Goal: Task Accomplishment & Management: Manage account settings

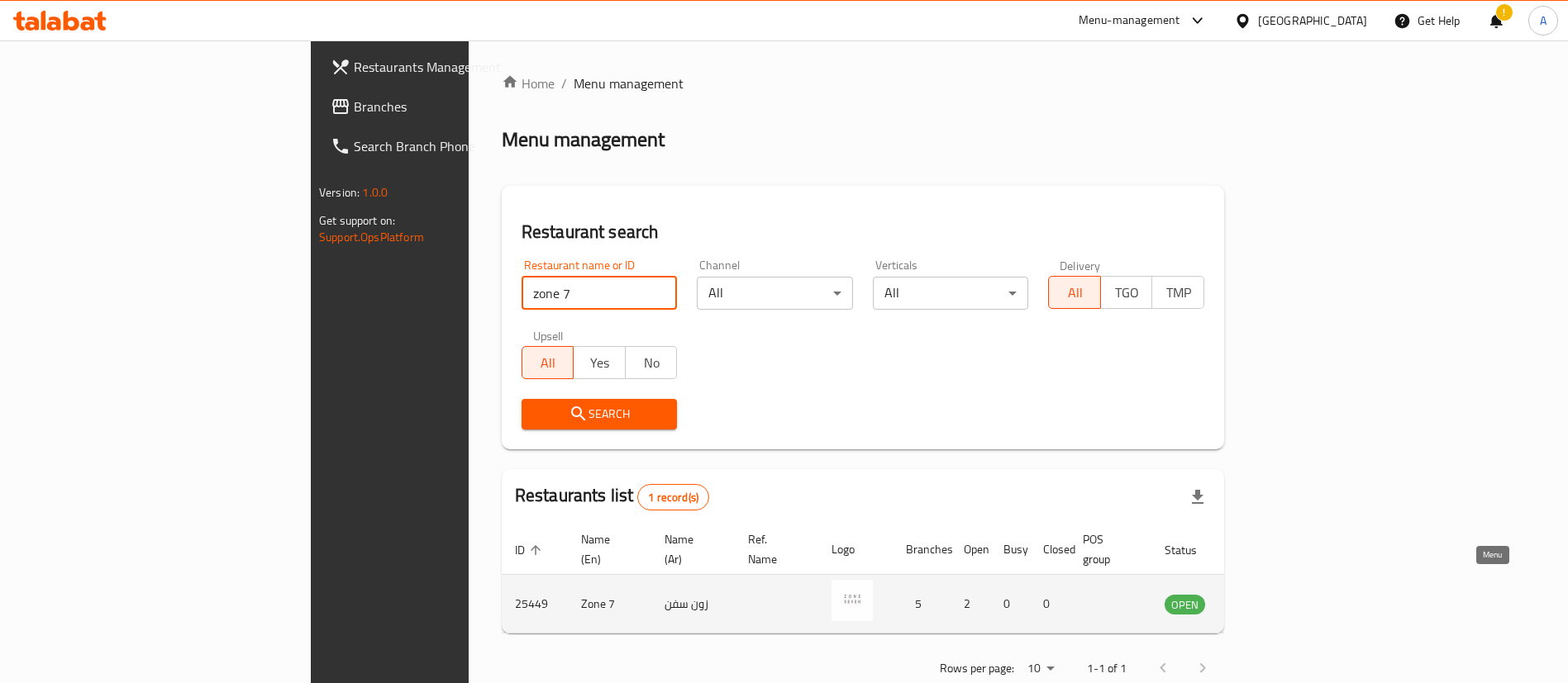
click at [1270, 599] on icon "enhanced table" at bounding box center [1260, 605] width 18 height 14
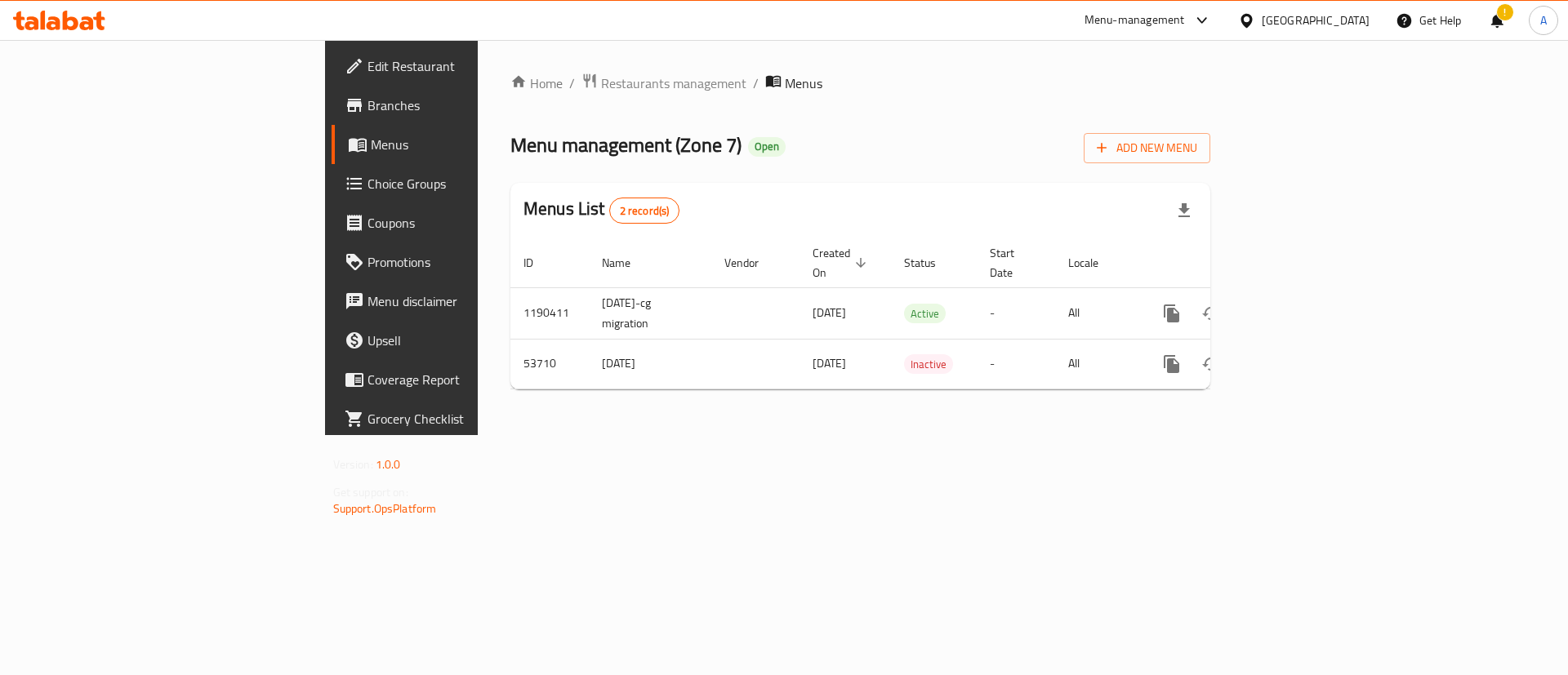
click at [1243, 435] on div "Home / Restaurants management / Menus Menu management ( Zone 7 ) Open Add New M…" at bounding box center [860, 237] width 765 height 395
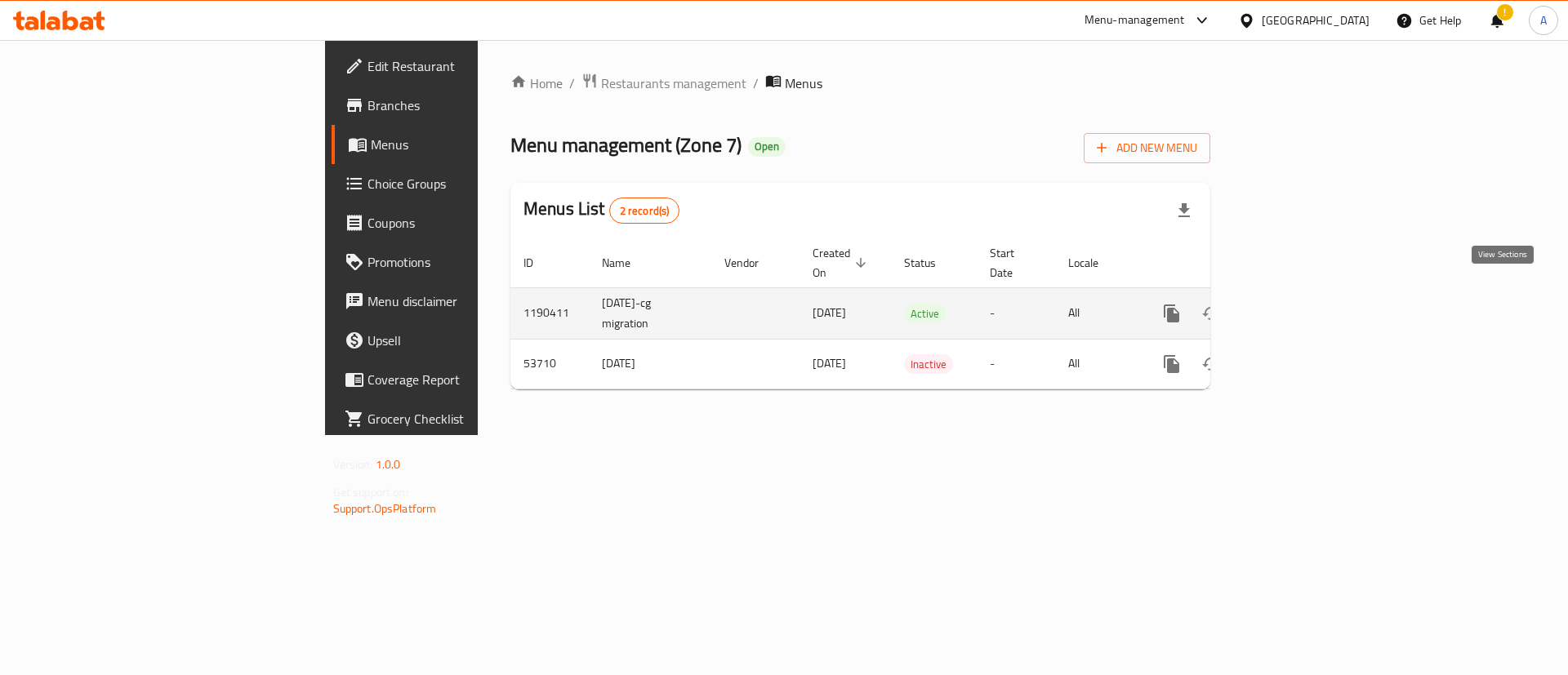
click at [1296, 306] on icon "enhanced table" at bounding box center [1289, 313] width 14 height 14
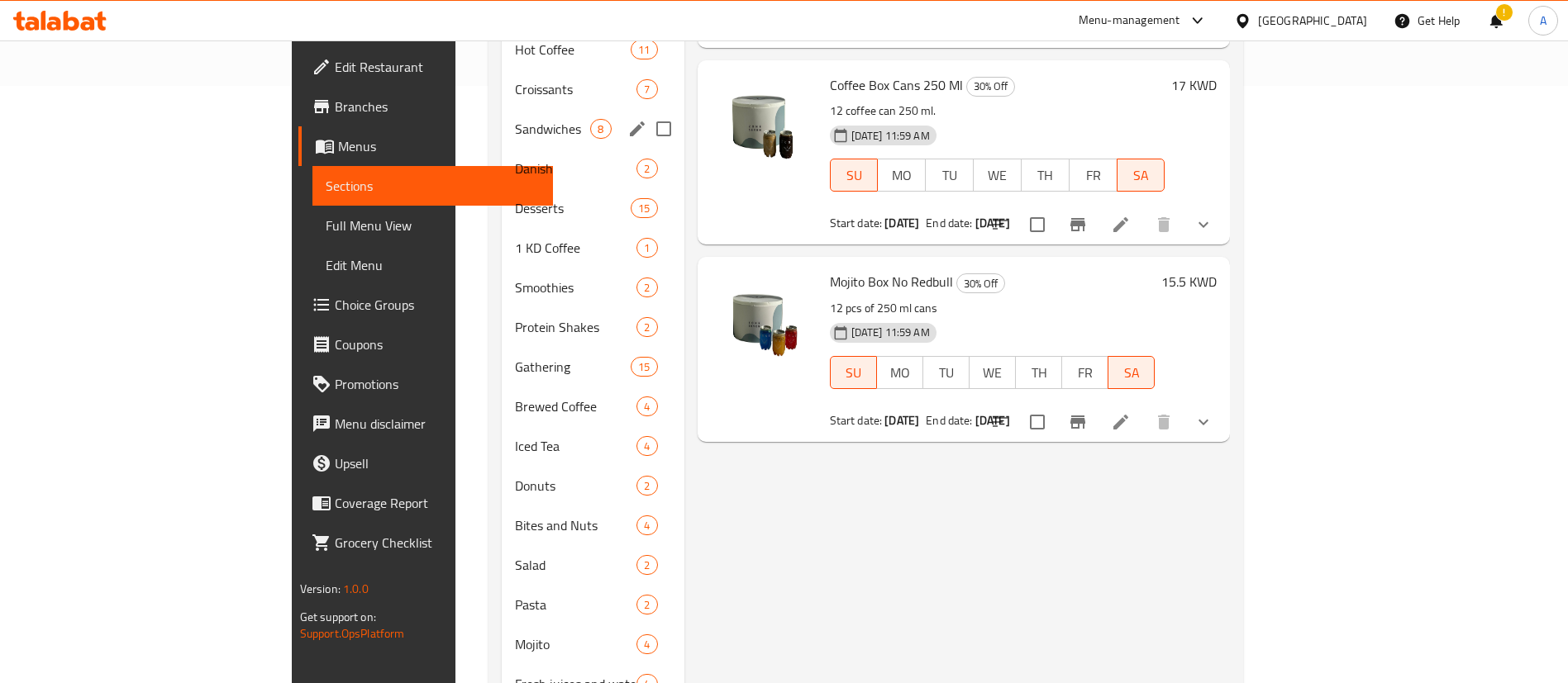
scroll to position [619, 0]
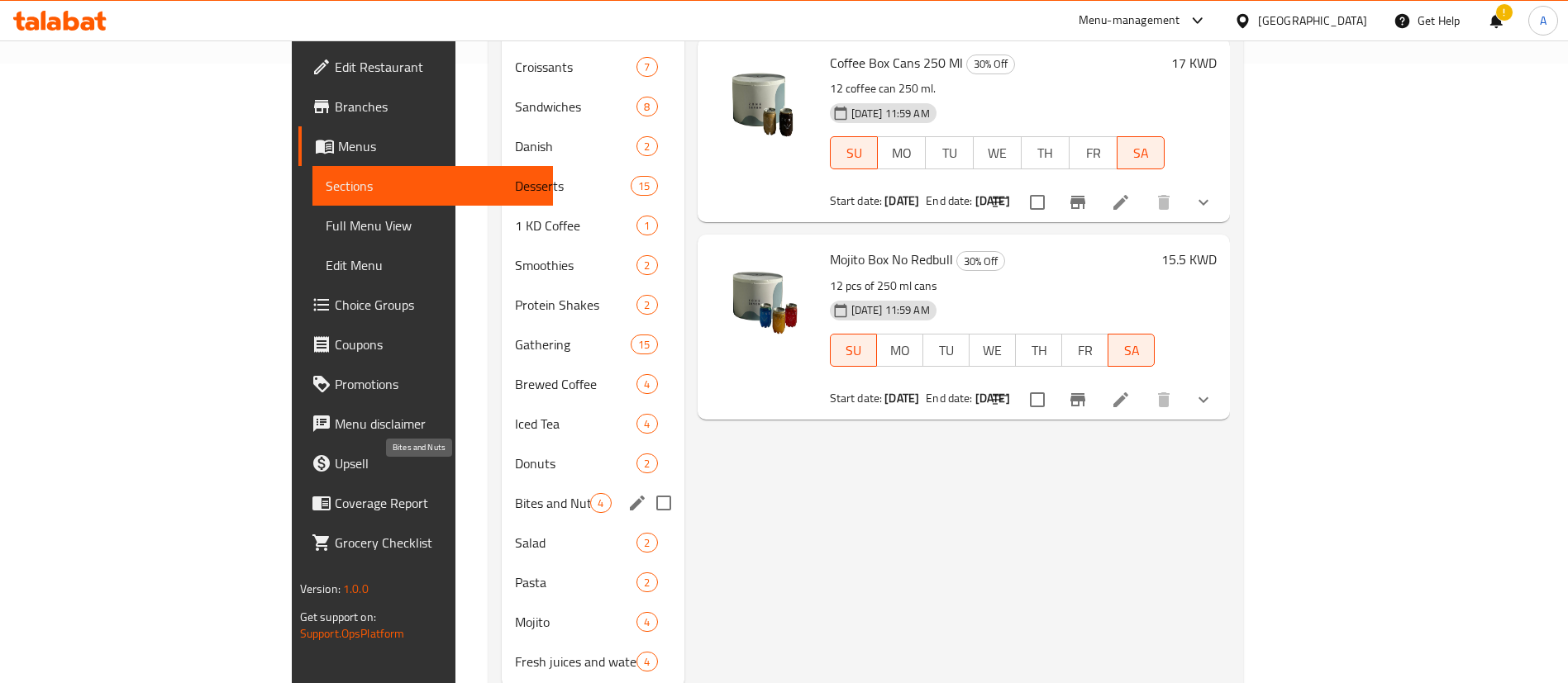
click at [515, 494] on span "Bites and Nuts" at bounding box center [552, 503] width 75 height 20
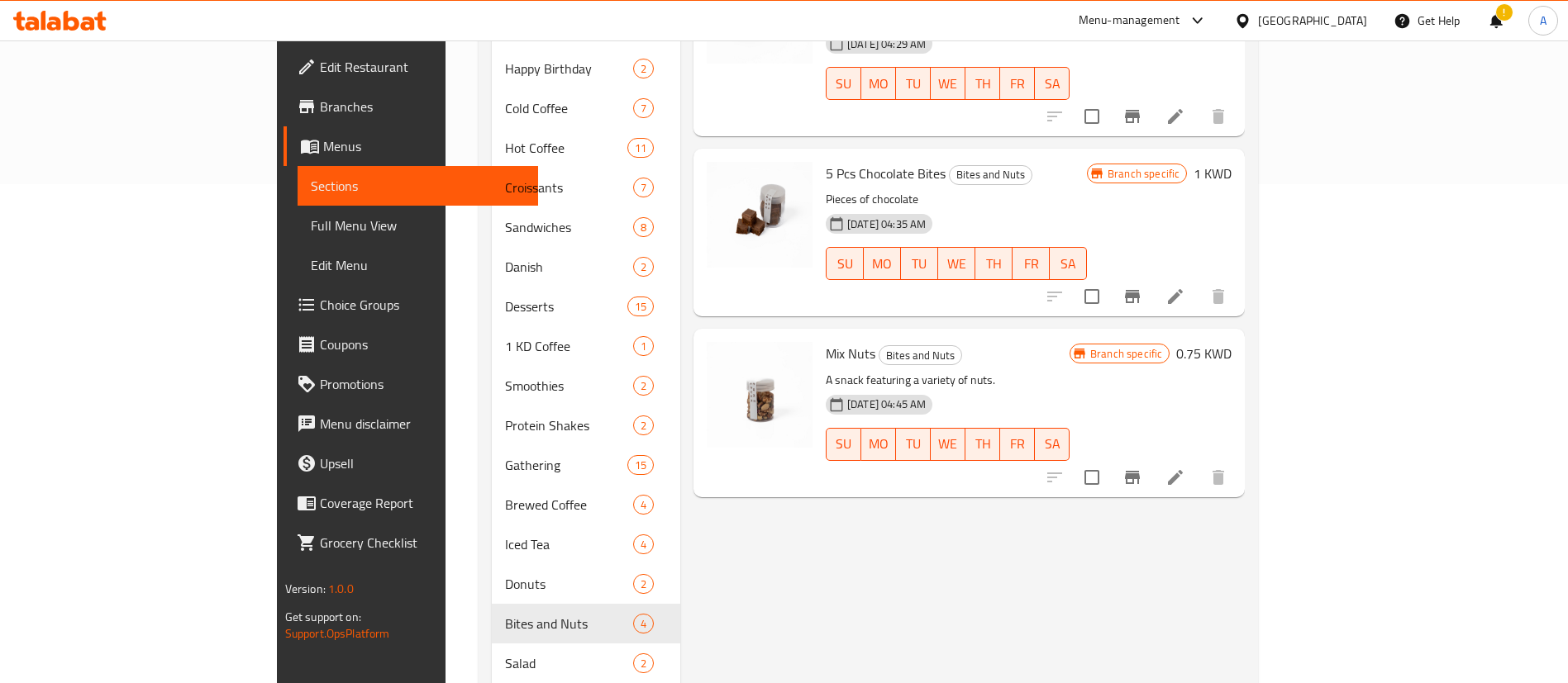
scroll to position [496, 0]
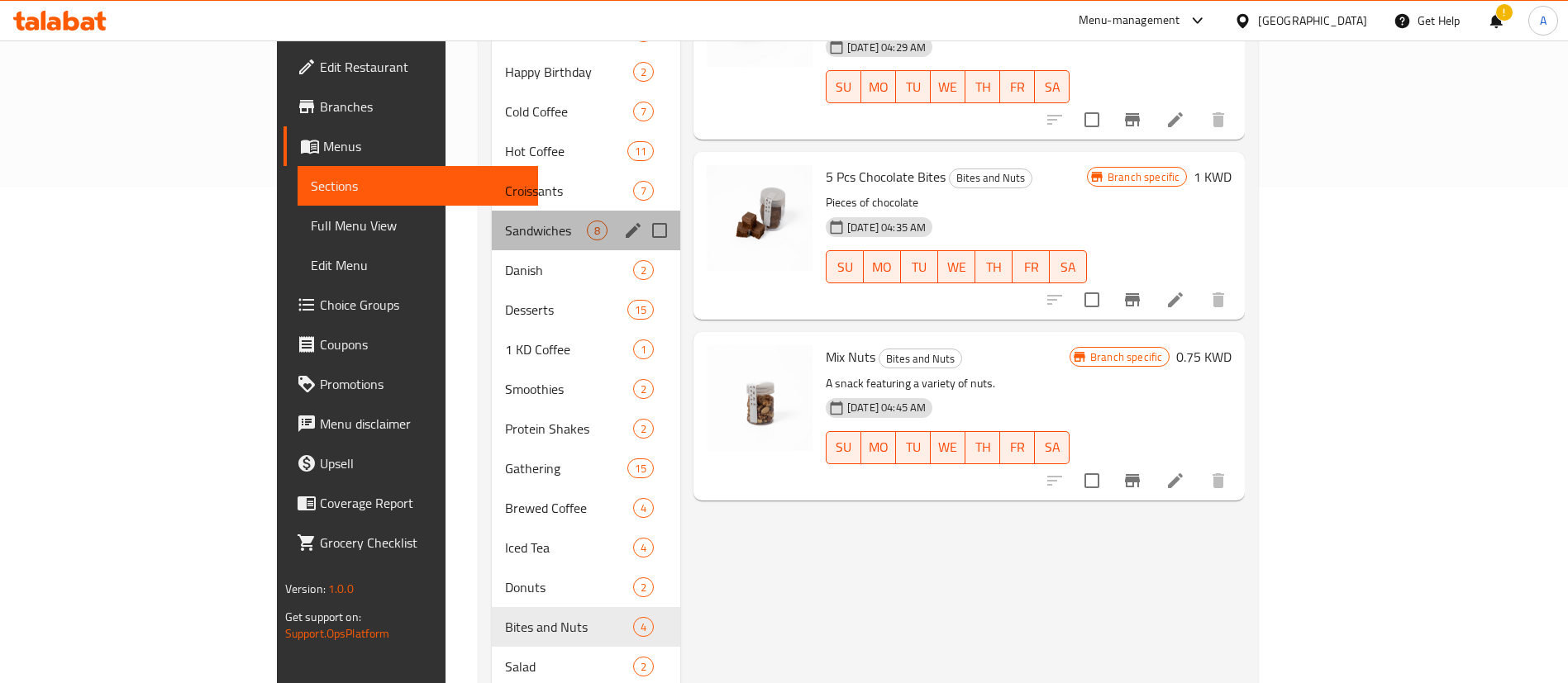
click at [492, 218] on div "Sandwiches 8" at bounding box center [586, 231] width 189 height 40
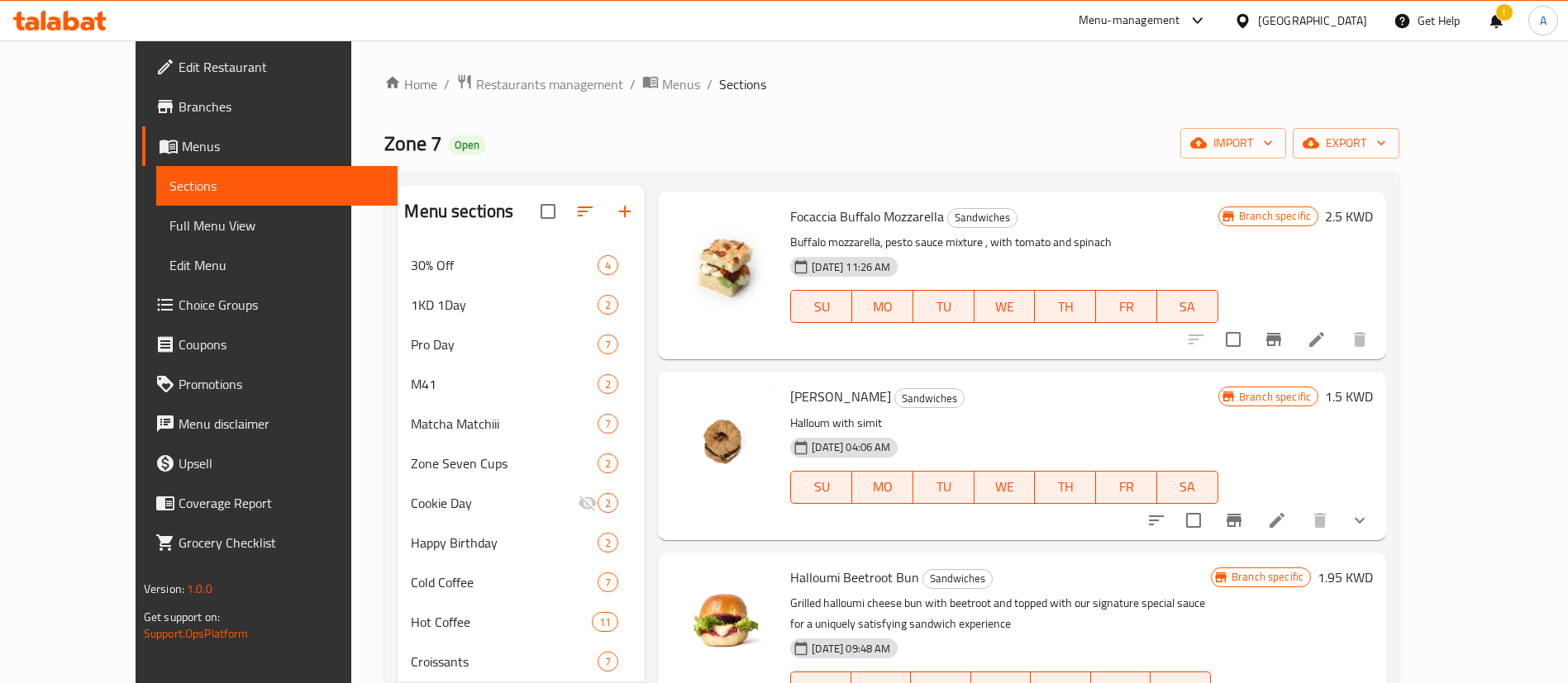
drag, startPoint x: 1091, startPoint y: 498, endPoint x: 948, endPoint y: 220, distance: 312.6
click at [948, 220] on span "Sandwiches" at bounding box center [982, 218] width 69 height 19
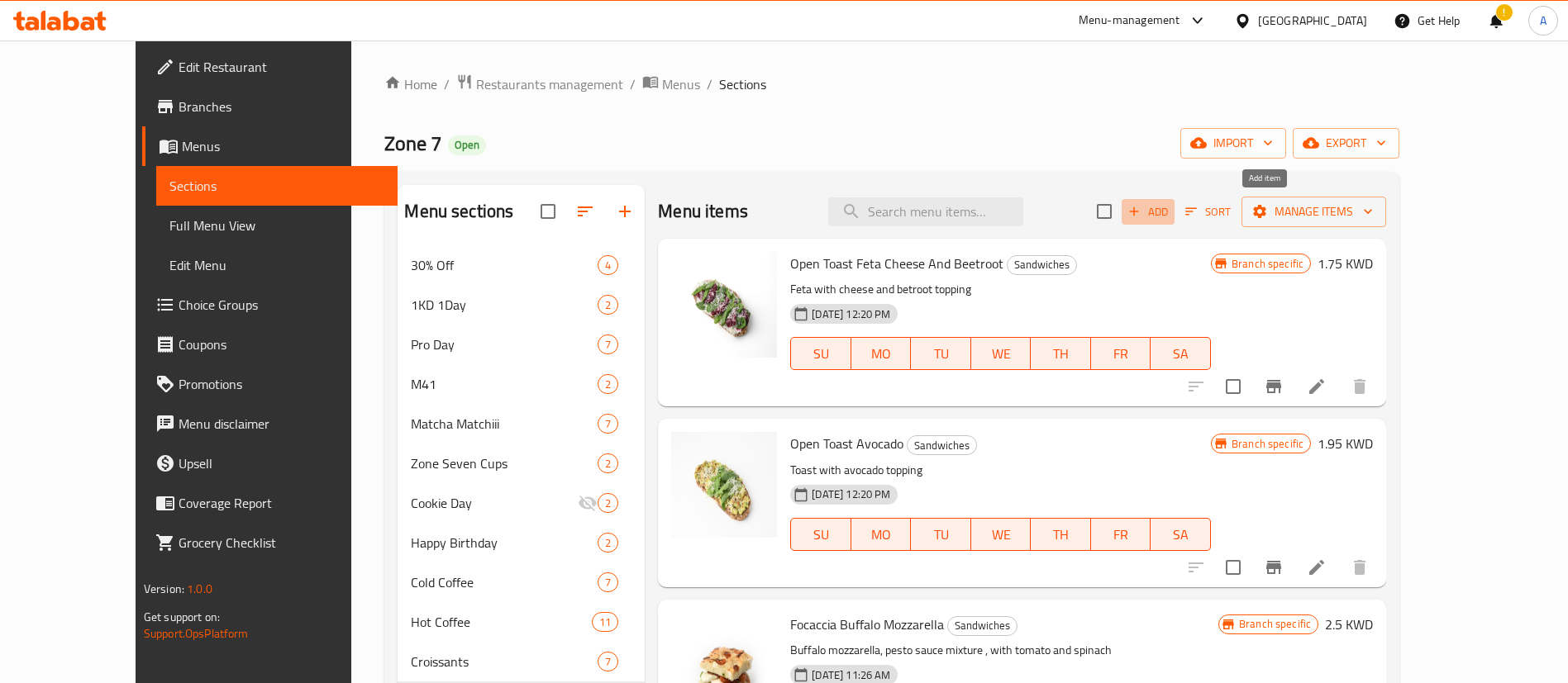
click at [1142, 209] on icon "button" at bounding box center [1134, 211] width 15 height 15
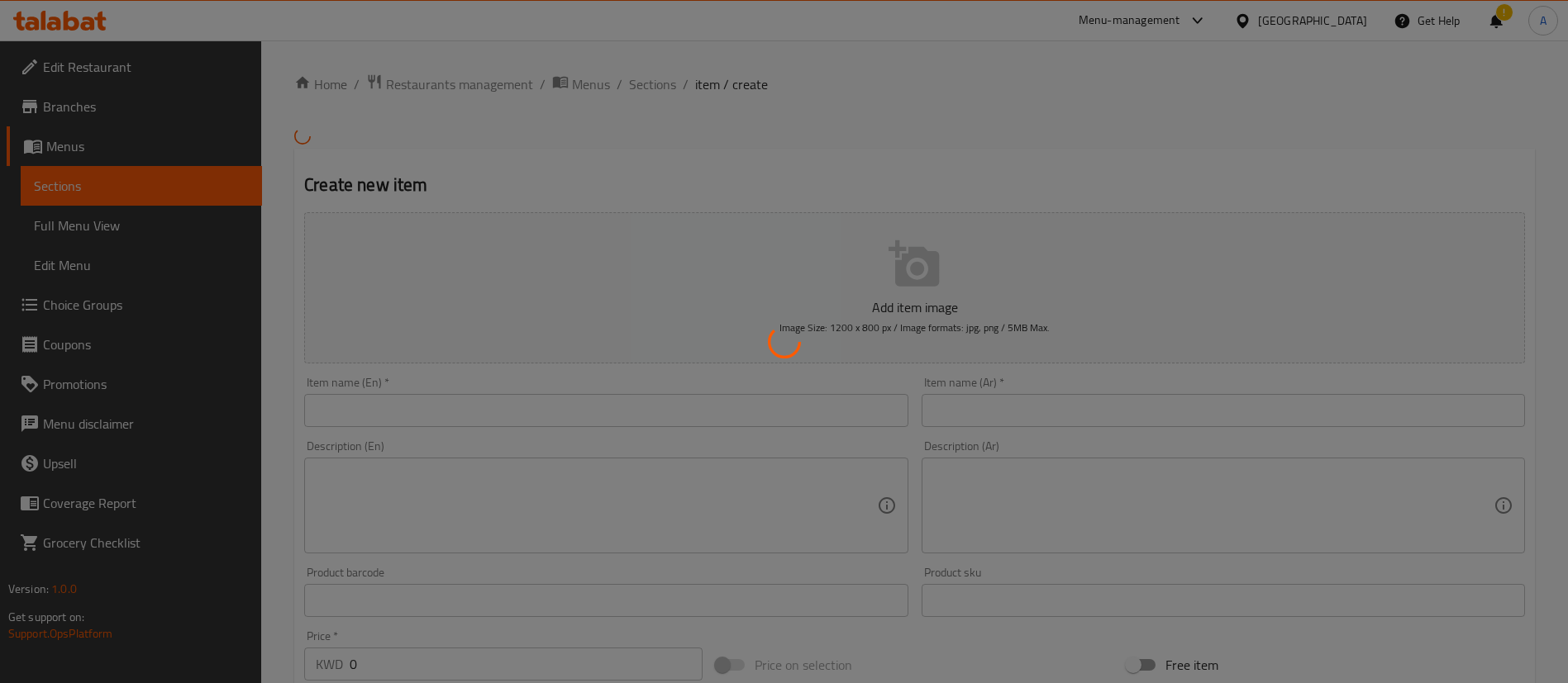
click at [843, 414] on div at bounding box center [784, 341] width 1568 height 683
click at [843, 413] on div at bounding box center [784, 341] width 1568 height 683
drag, startPoint x: 838, startPoint y: 417, endPoint x: 813, endPoint y: 411, distance: 25.7
click at [837, 417] on div at bounding box center [784, 341] width 1568 height 683
click at [762, 399] on div at bounding box center [784, 341] width 1568 height 683
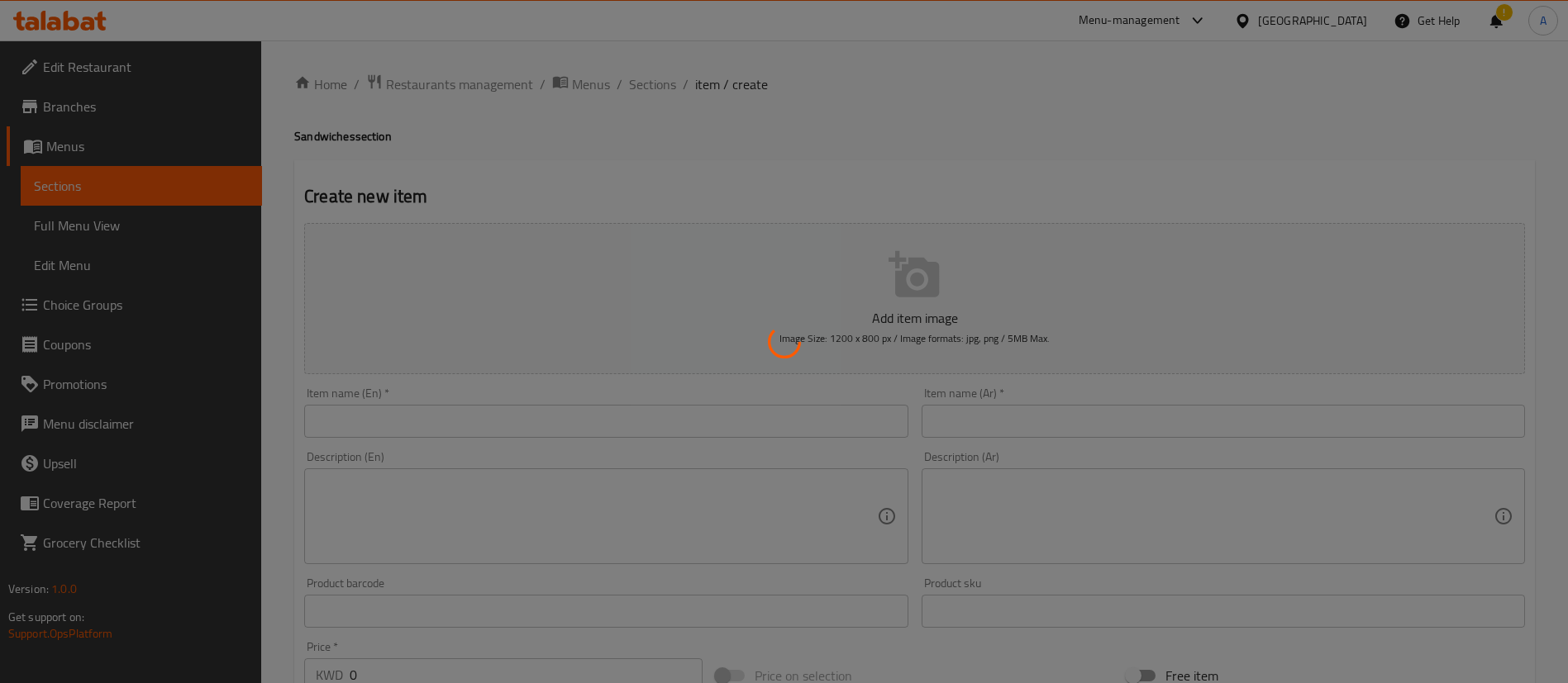
click at [760, 413] on div at bounding box center [784, 341] width 1568 height 683
click at [760, 418] on div at bounding box center [784, 341] width 1568 height 683
click at [755, 427] on div at bounding box center [784, 341] width 1568 height 683
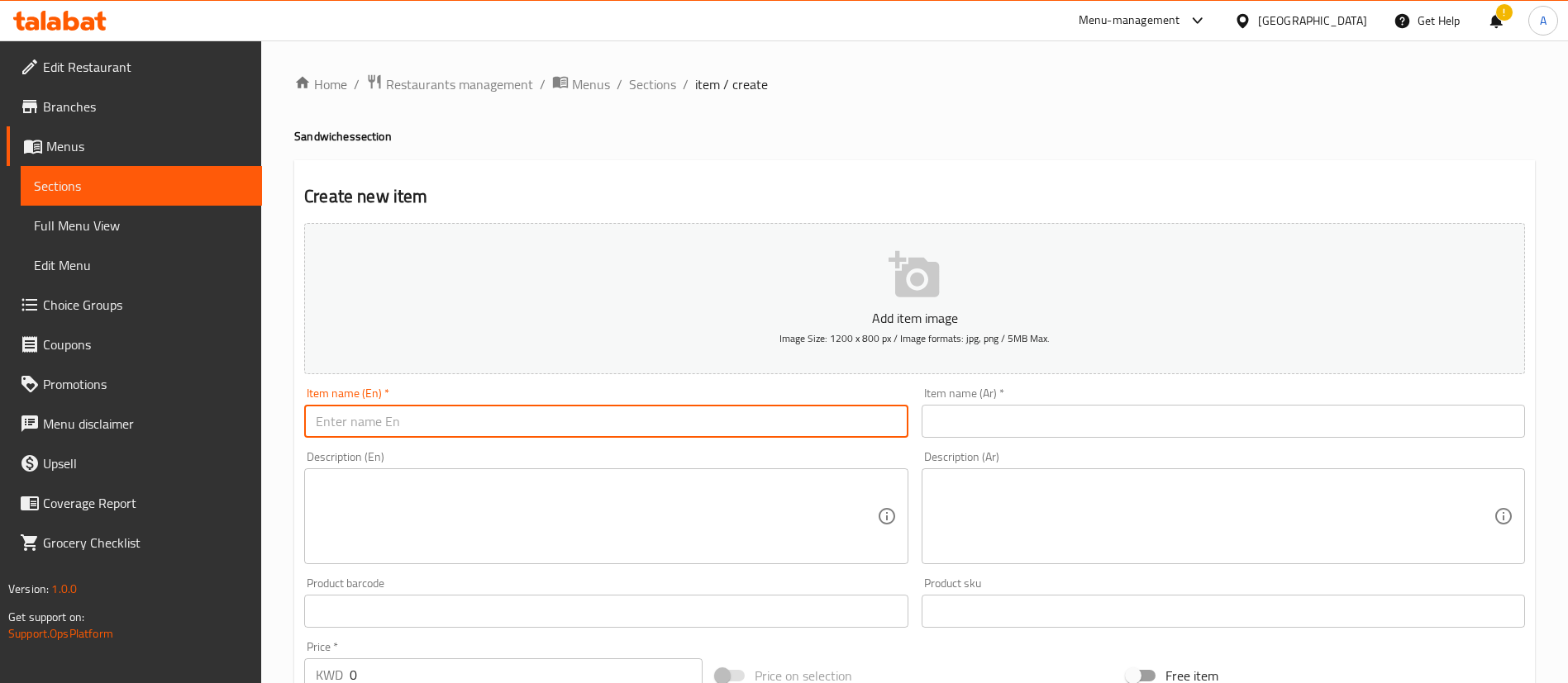
drag, startPoint x: 671, startPoint y: 431, endPoint x: 671, endPoint y: 371, distance: 60.0
click at [671, 431] on input "text" at bounding box center [606, 421] width 603 height 33
paste input "Pastrami Bun"
type input "Pastrami Bun"
click at [1170, 413] on input "text" at bounding box center [1223, 421] width 603 height 33
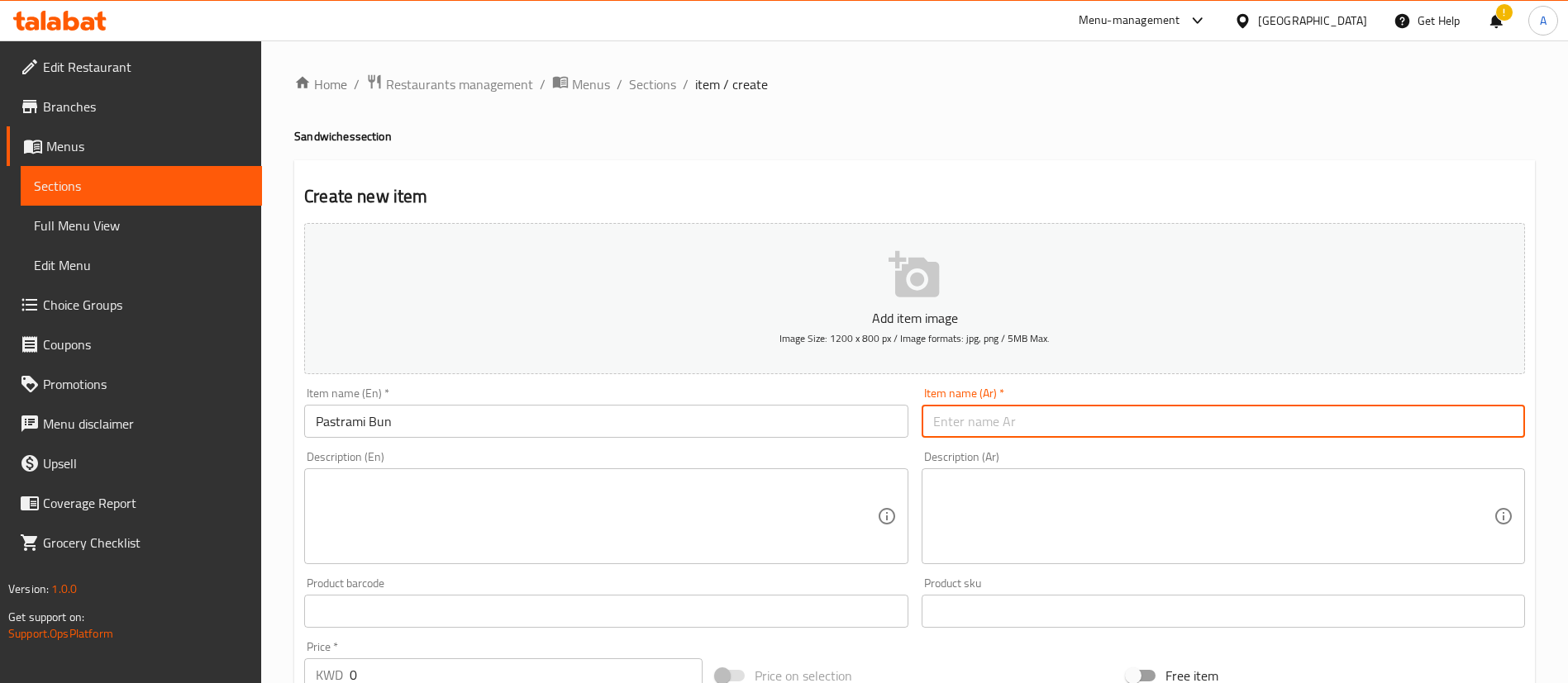
paste input "صمونة البسطرمه"
type input "صمونة البسطرمه"
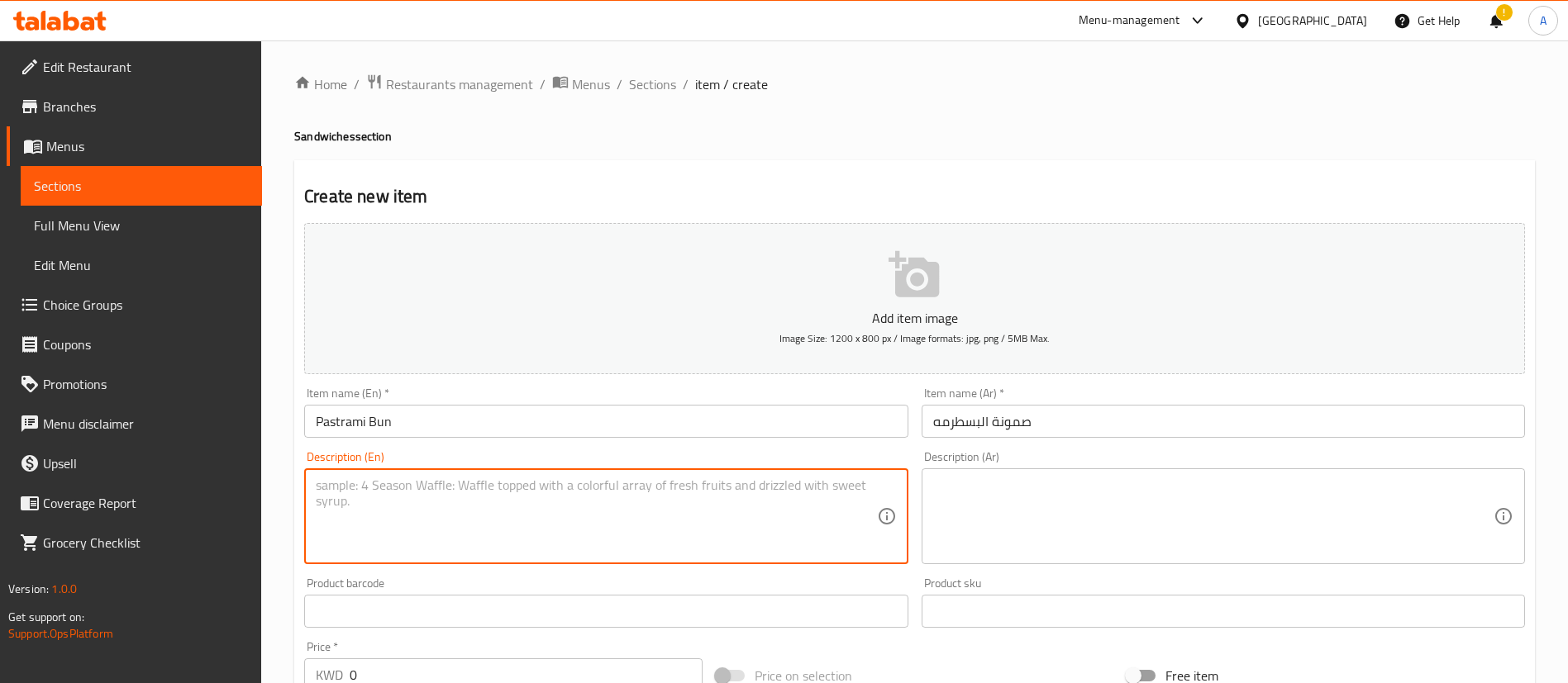
click at [863, 501] on textarea at bounding box center [595, 516] width 560 height 78
paste textarea "صمونة بسطرمه محشوه بشرائح بسطرمه طريه وجبن ذايب ولمسه من الصلصه الحاره"
type textarea "صمونة بسطرمه محشوه بشرائح بسطرمه طريه وجبن ذايب ولمسه من الصلصه الحاره"
click at [965, 505] on textarea at bounding box center [1213, 516] width 560 height 78
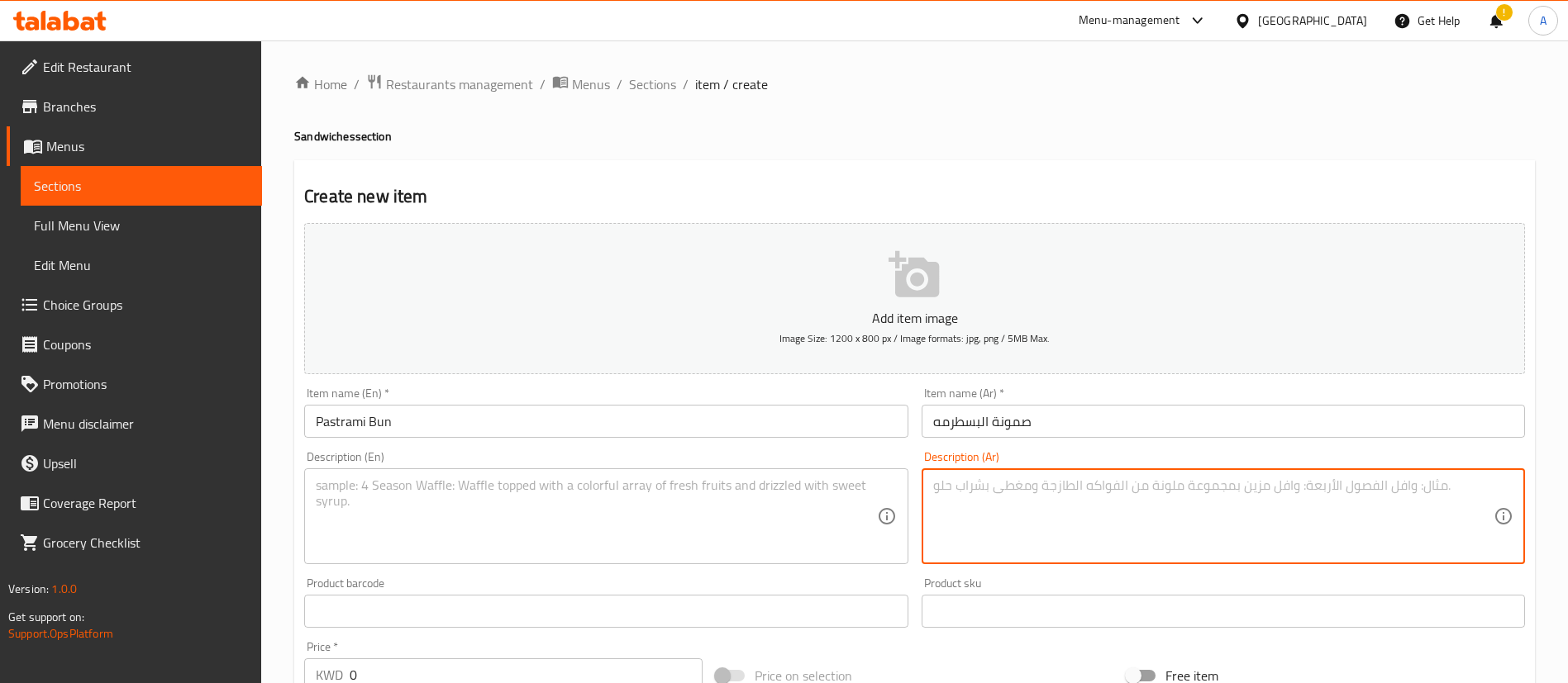
paste textarea "صمونة بسطرمه محشوه بشرائح بسطرمه طريه وجبن ذايب ولمسه من الصلصه الحاره"
type textarea "صمونة بسطرمه محشوه بشرائح بسطرمه طريه وجبن ذايب ولمسه من الصلصه الحاره"
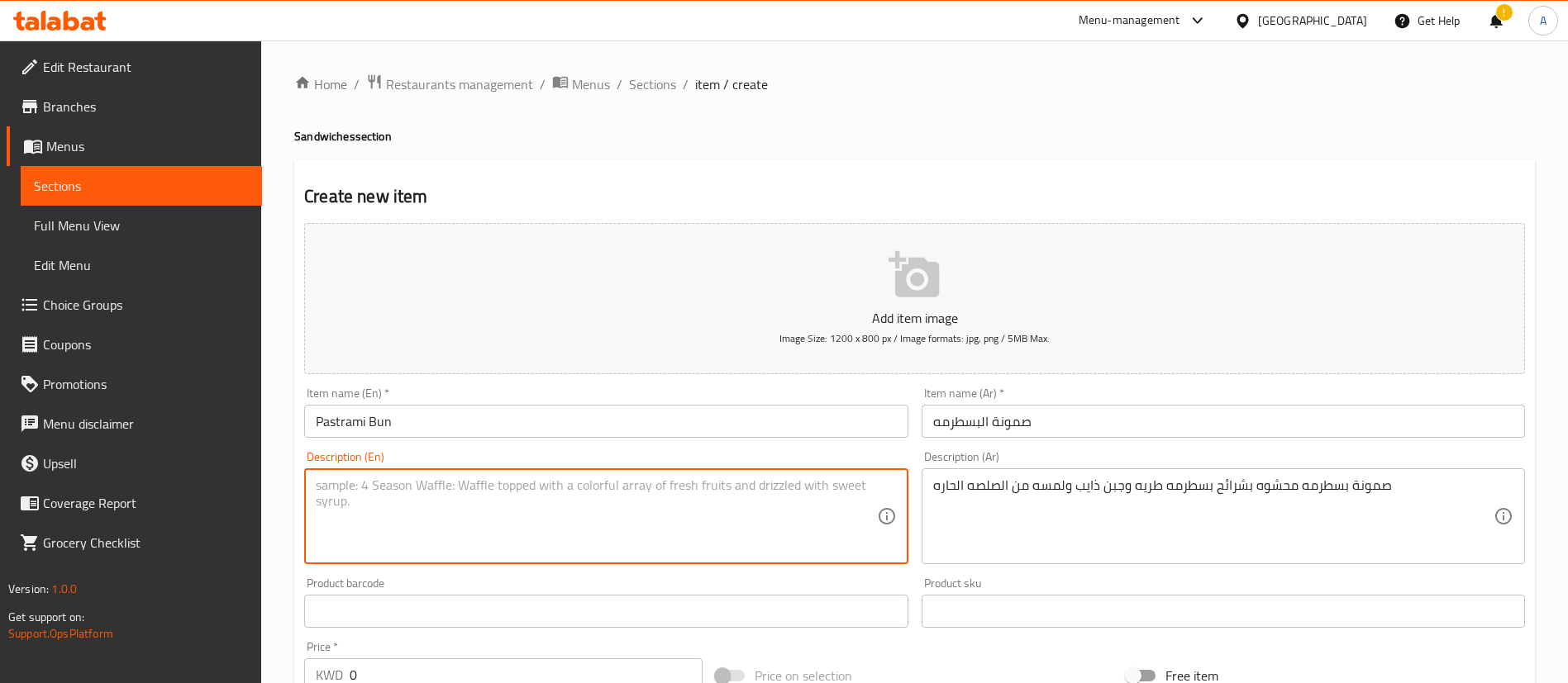
click at [671, 522] on textarea at bounding box center [595, 516] width 560 height 78
paste textarea "Pastrami bun filled with tender beef pastrami melted cheese and a touch of spic…"
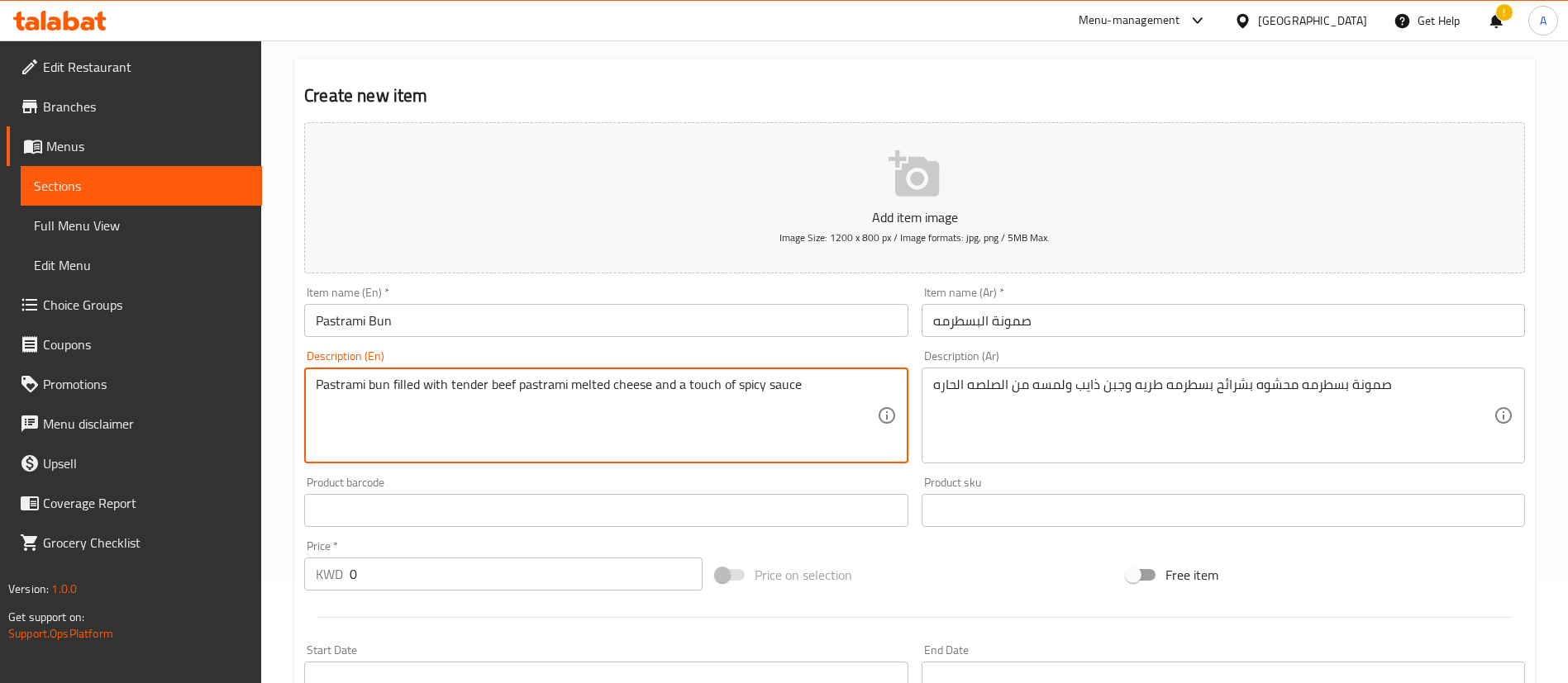
scroll to position [124, 0]
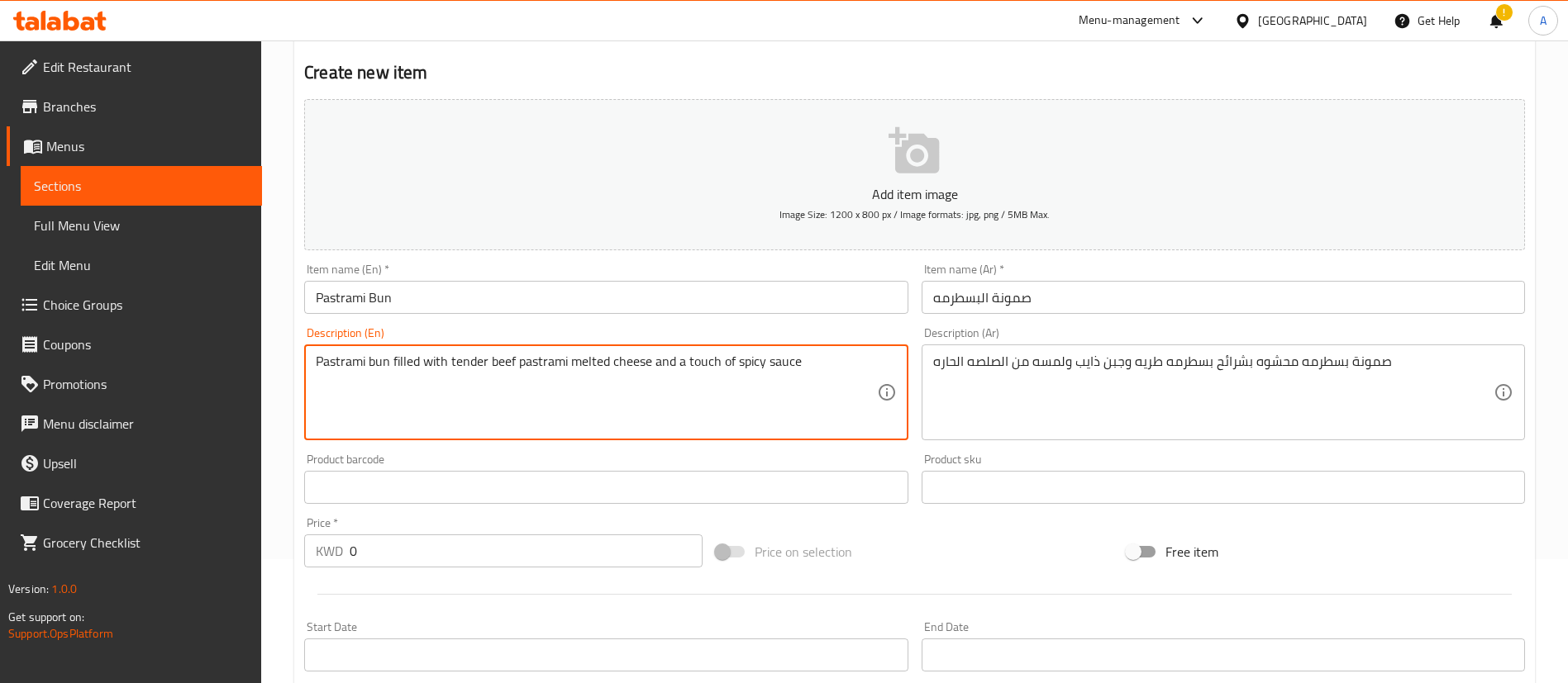
type textarea "Pastrami bun filled with tender beef pastrami melted cheese and a touch of spic…"
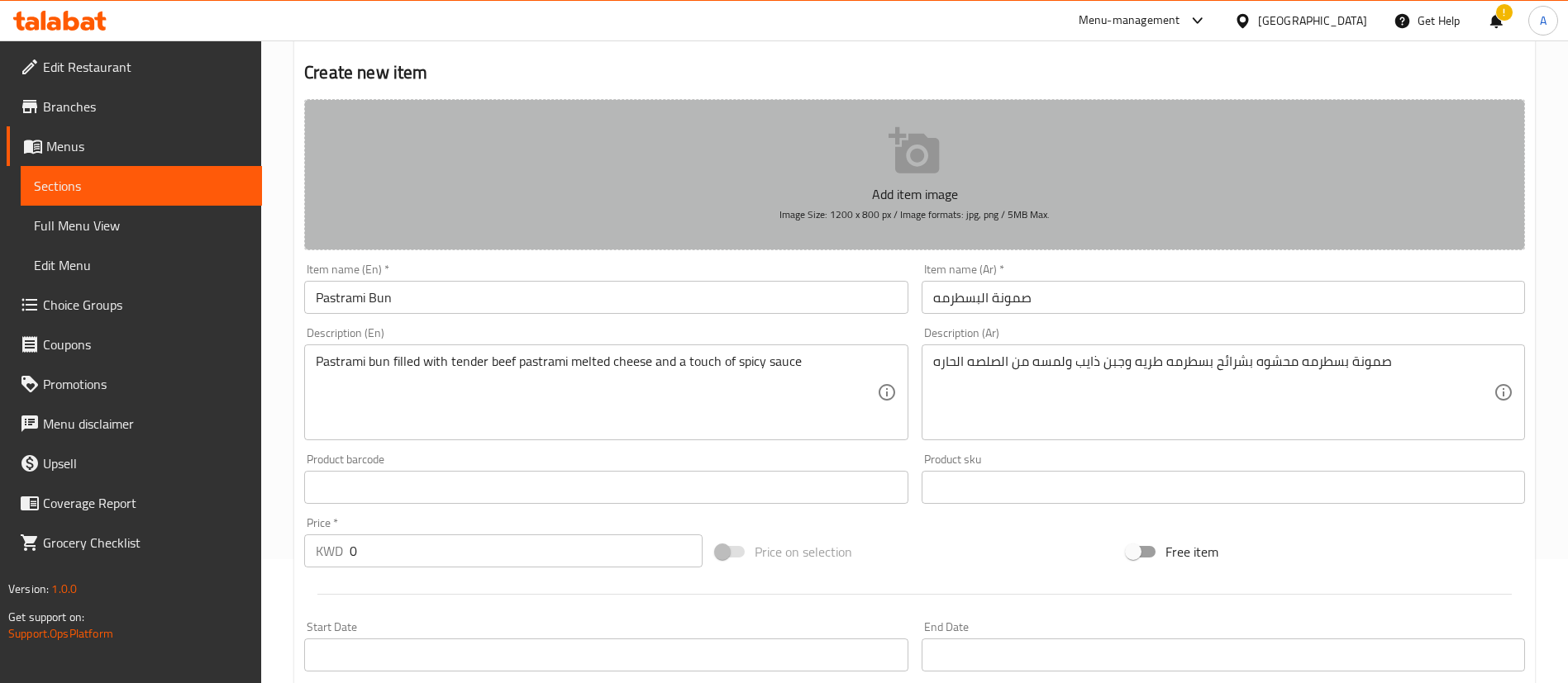
click at [787, 173] on button "Add item image Image Size: 1200 x 800 px / Image formats: jpg, png / 5MB Max." at bounding box center [914, 175] width 1221 height 152
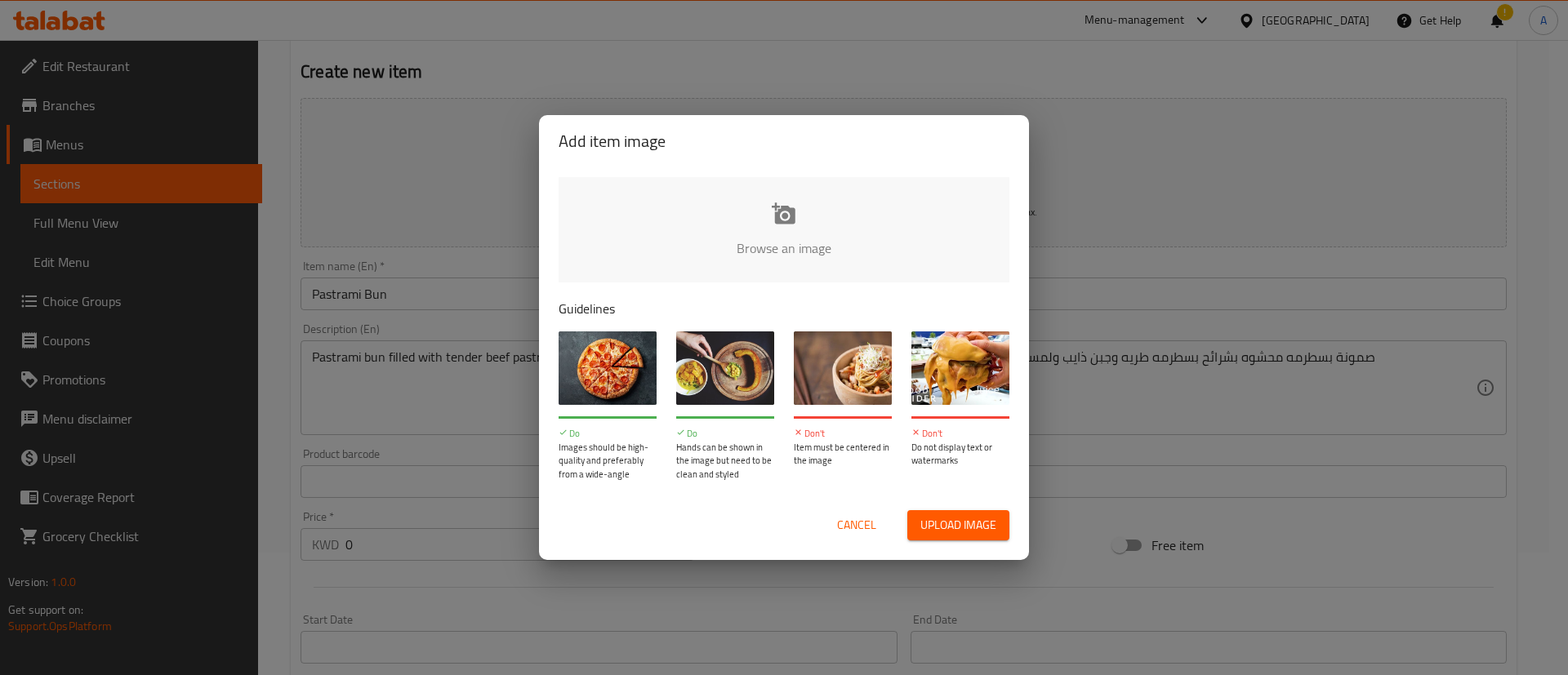
click at [714, 232] on input "file" at bounding box center [1336, 253] width 1555 height 152
type input "C:\fakepath\Pastrami Bun.jpg"
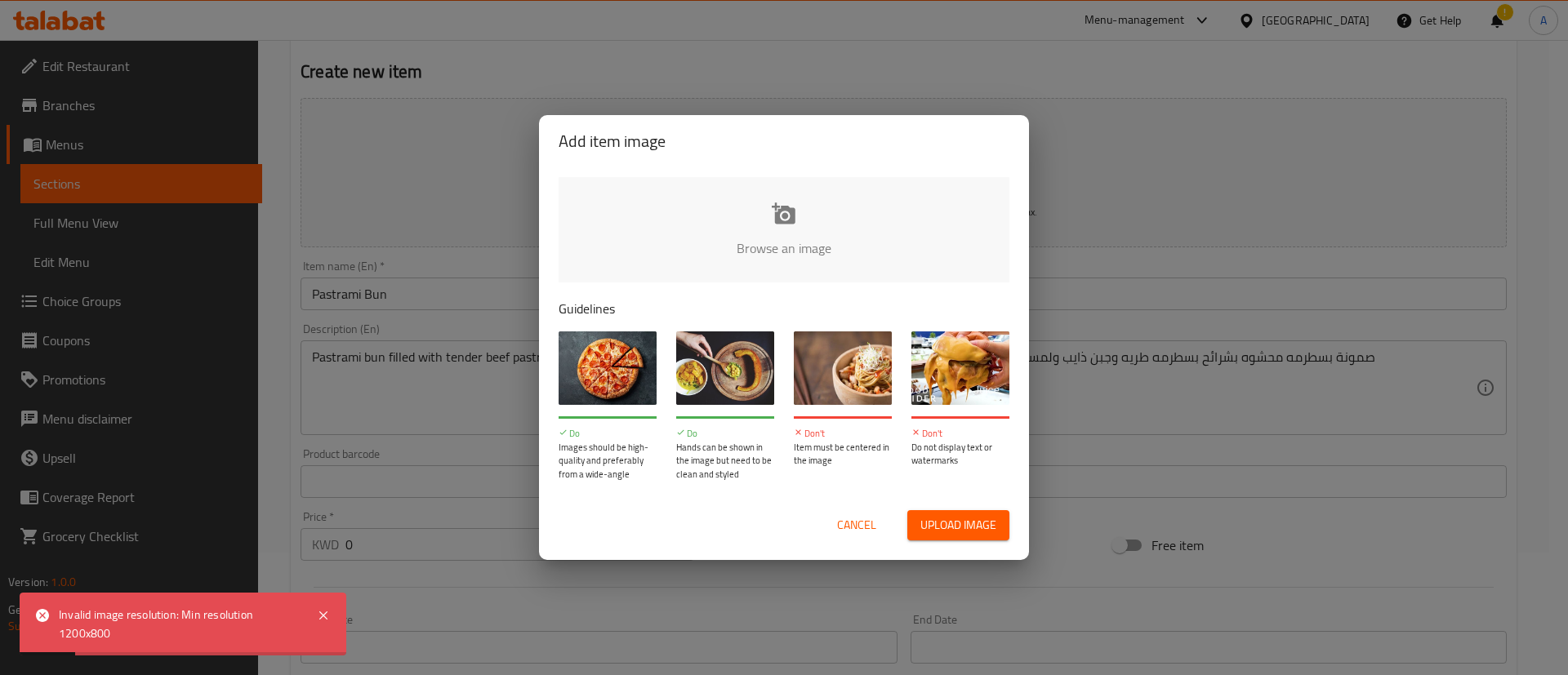
click at [861, 506] on div "Cancel Upload image" at bounding box center [784, 525] width 477 height 56
click at [856, 512] on button "Cancel" at bounding box center [856, 525] width 52 height 30
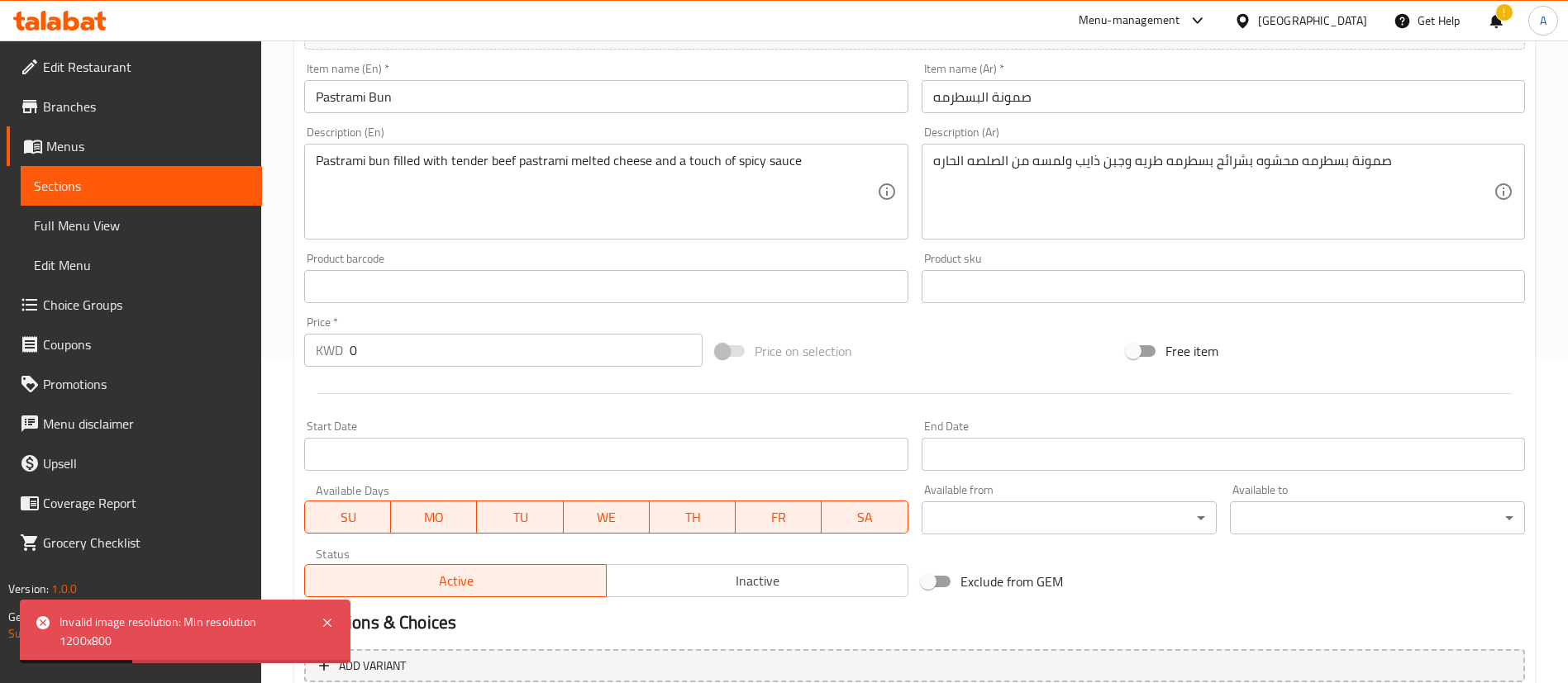
scroll to position [372, 0]
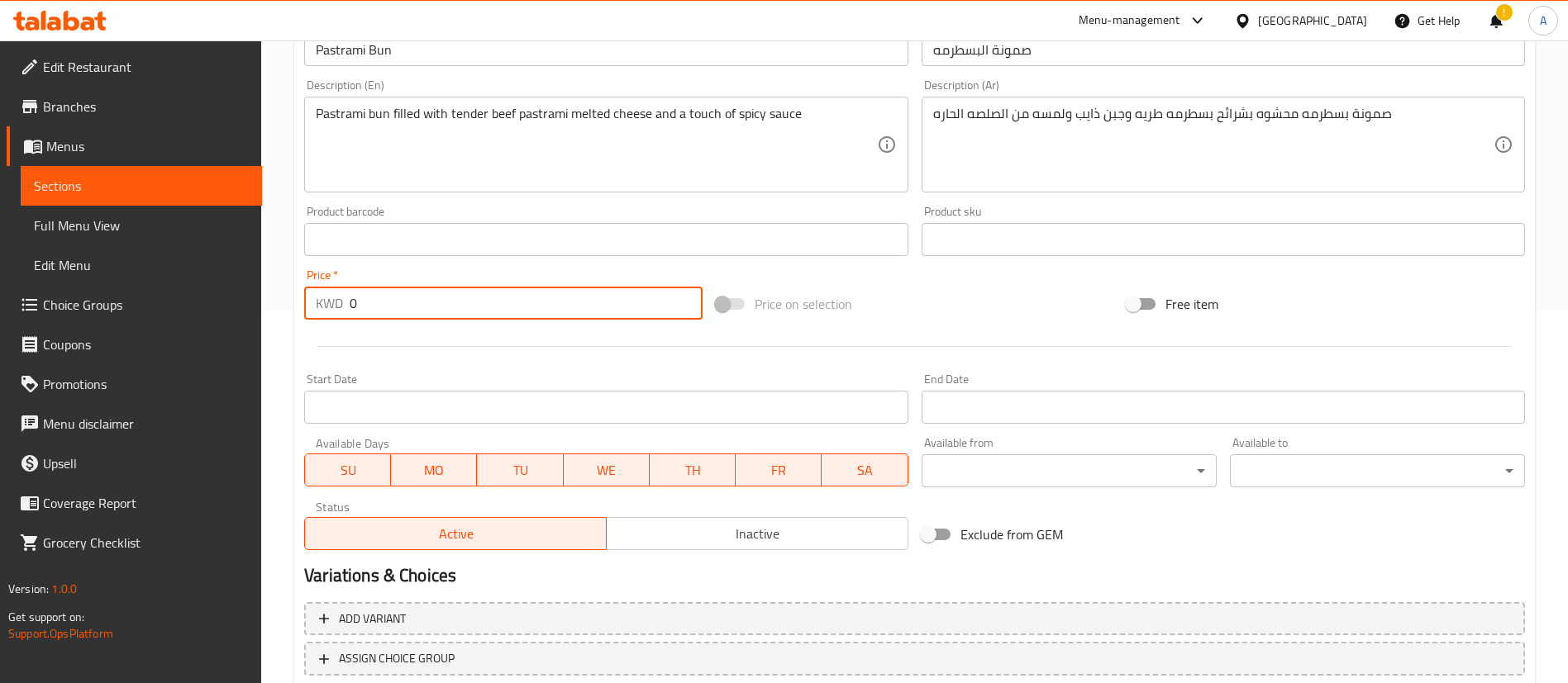
drag, startPoint x: 486, startPoint y: 303, endPoint x: 263, endPoint y: 294, distance: 223.2
click at [263, 294] on div "Home / Restaurants management / Menus / Sections / item / create Sandwiches sec…" at bounding box center [914, 232] width 1307 height 1127
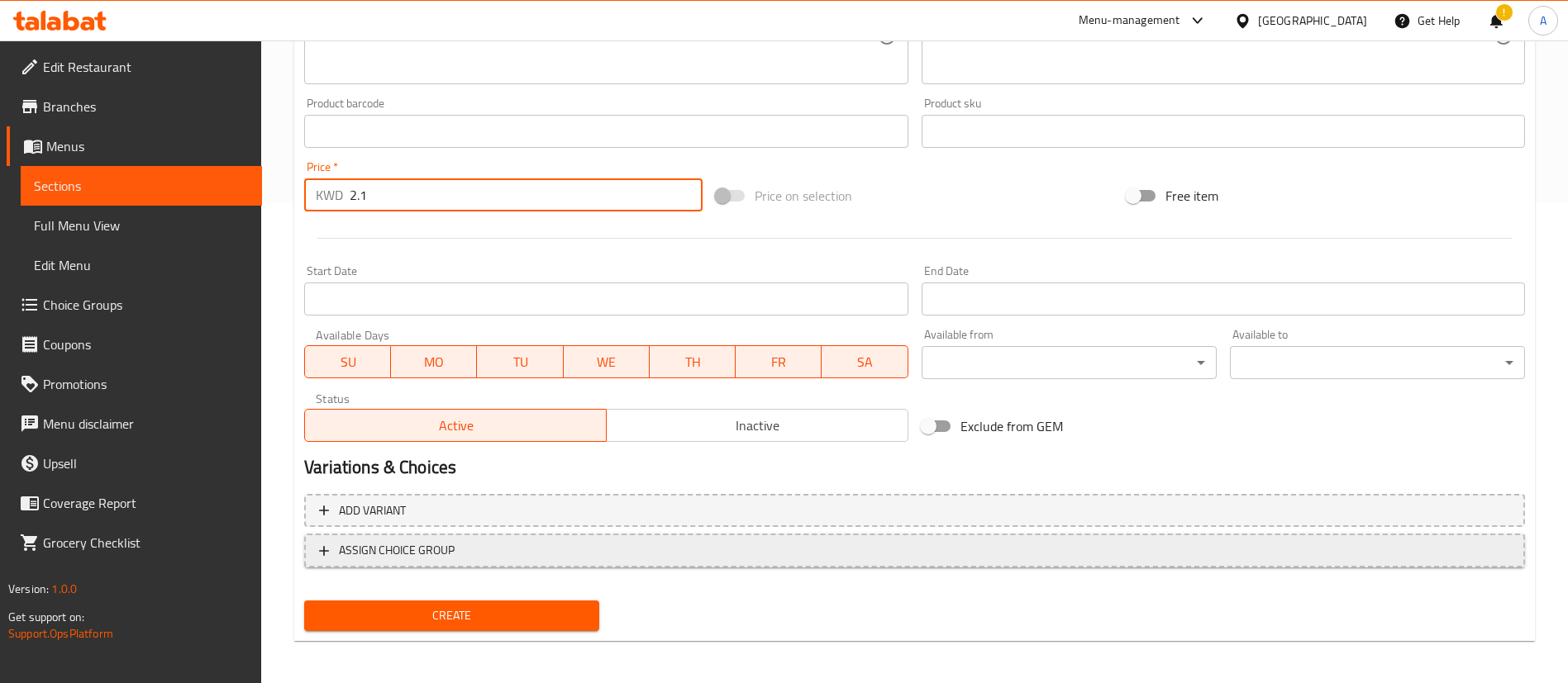
scroll to position [484, 0]
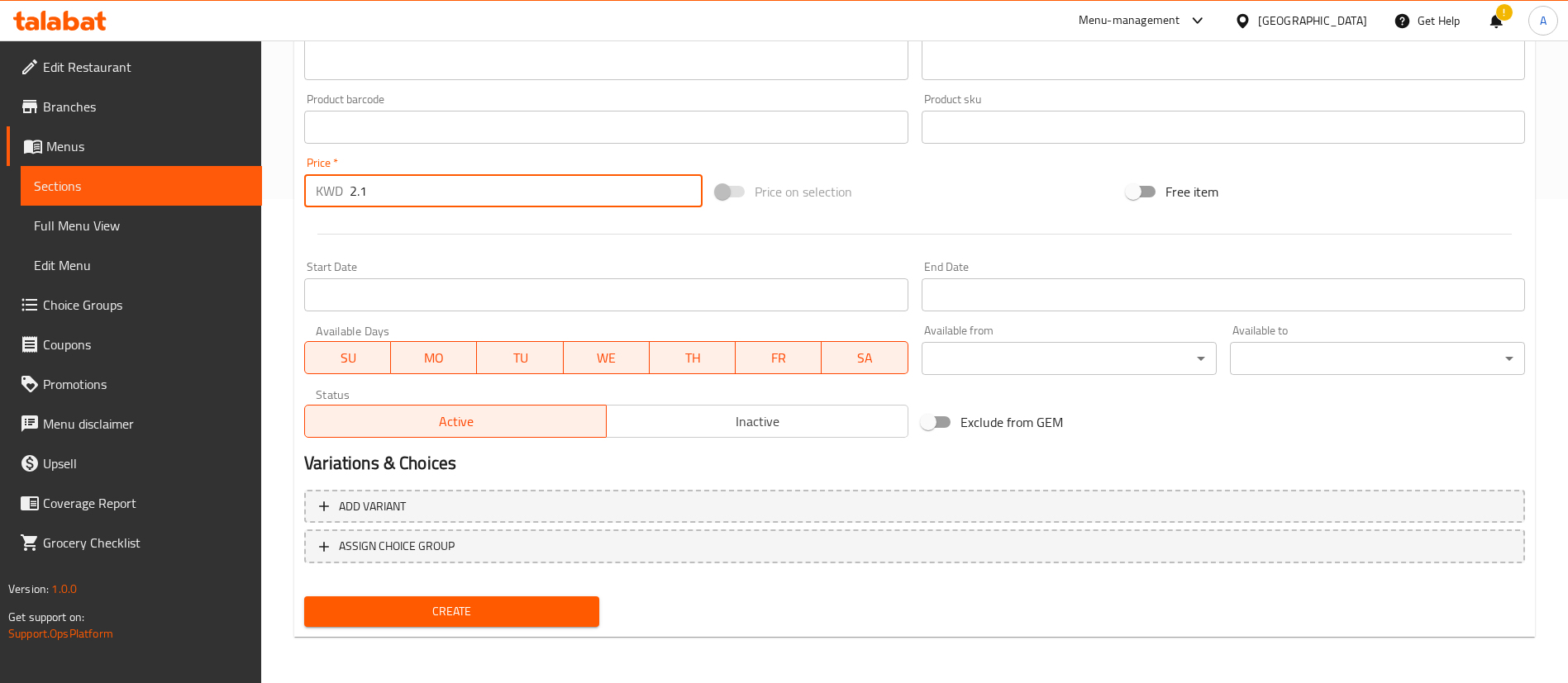
type input "2.1"
click at [449, 579] on nav at bounding box center [914, 576] width 1221 height 13
click at [533, 599] on button "Create" at bounding box center [451, 612] width 295 height 30
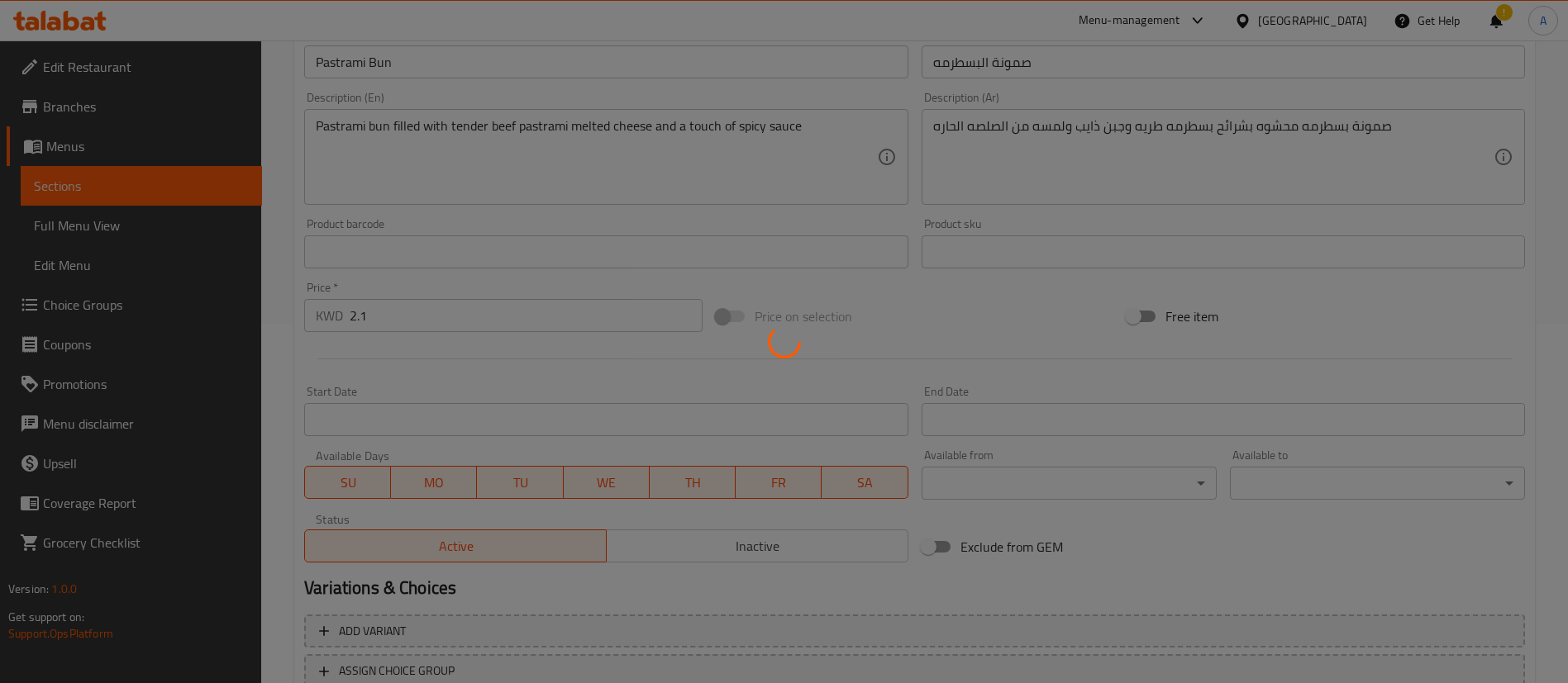
scroll to position [0, 0]
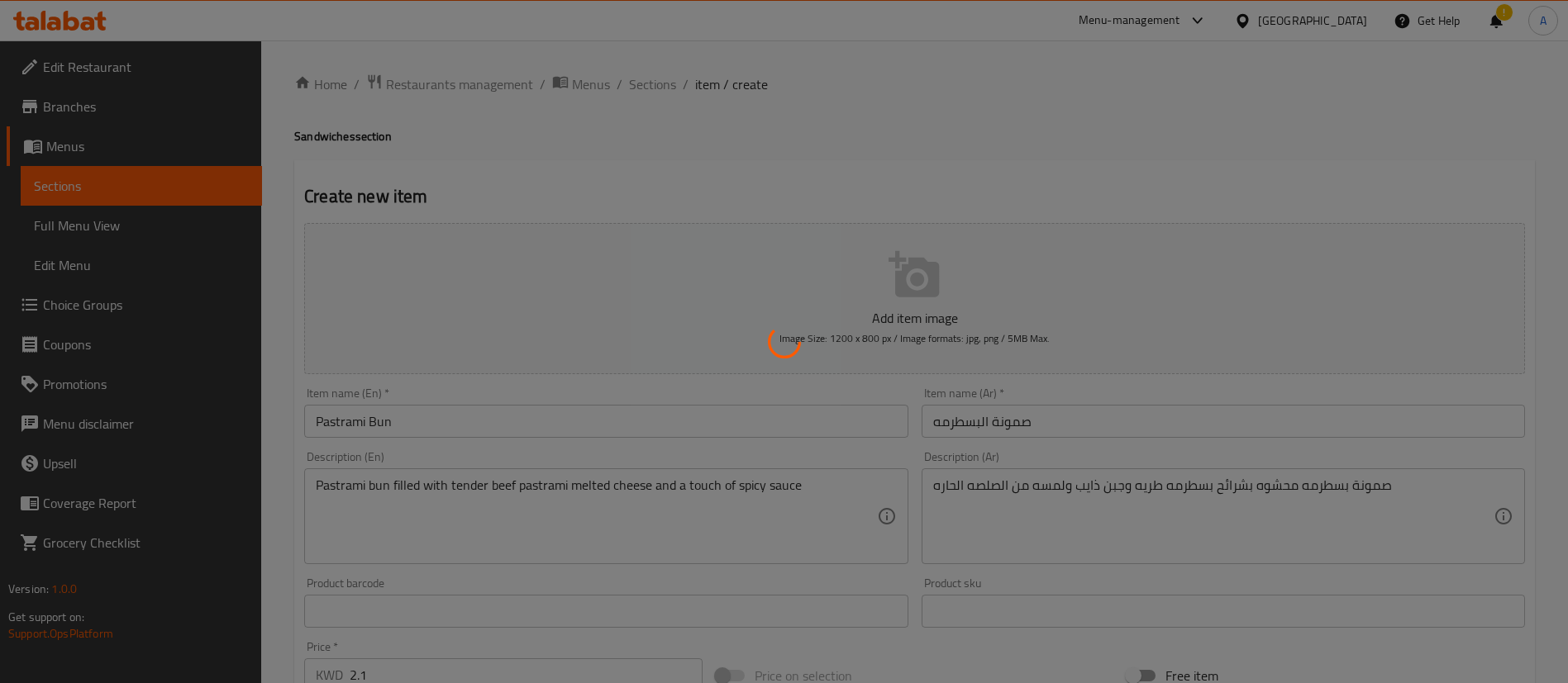
type input "0"
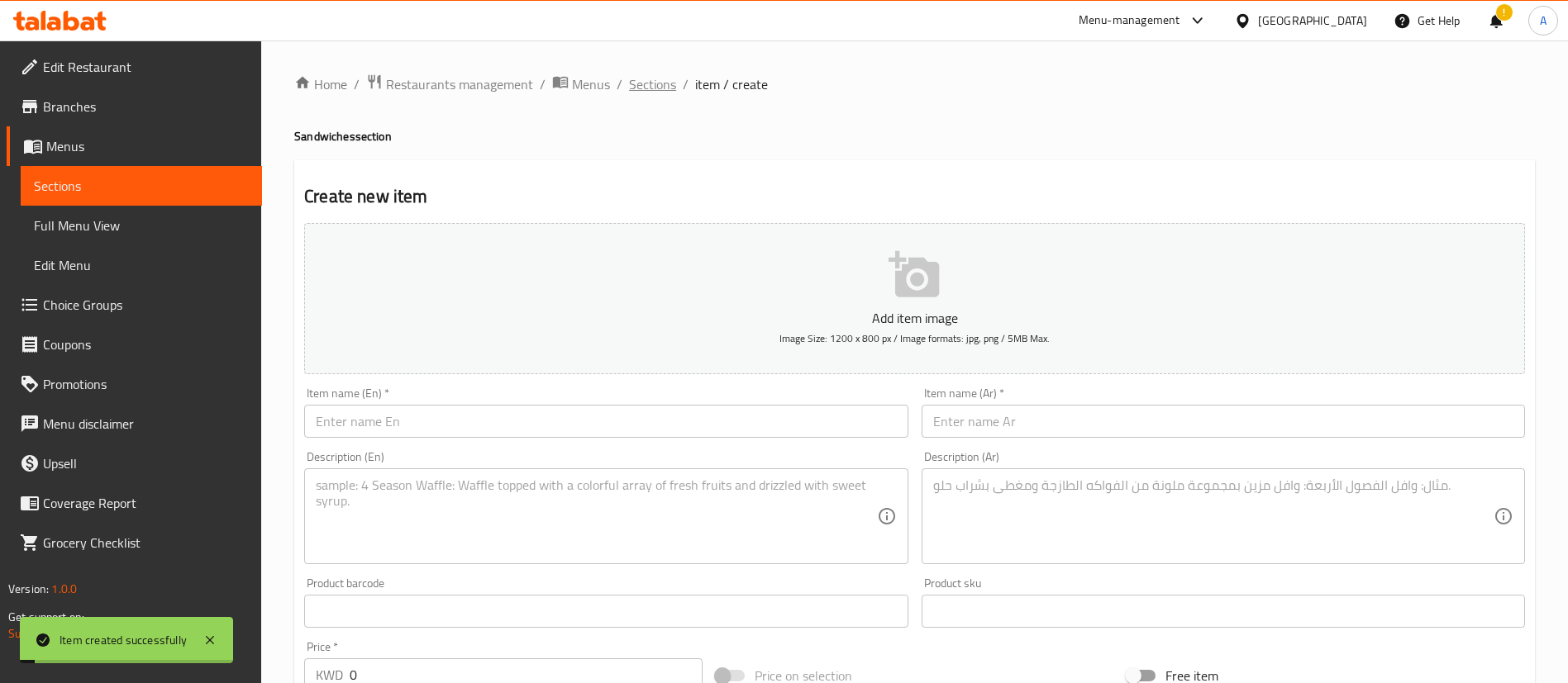
click at [647, 80] on span "Sections" at bounding box center [652, 84] width 47 height 20
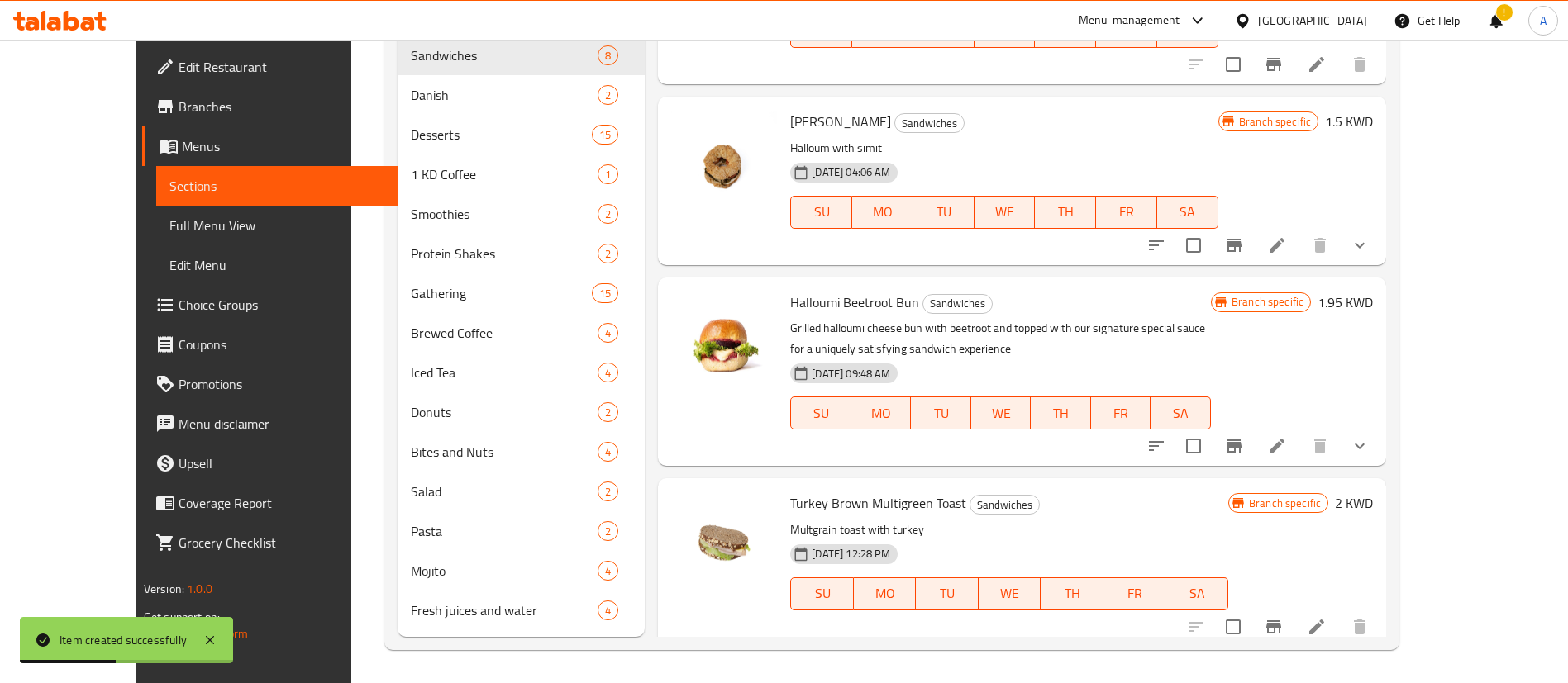
scroll to position [36, 0]
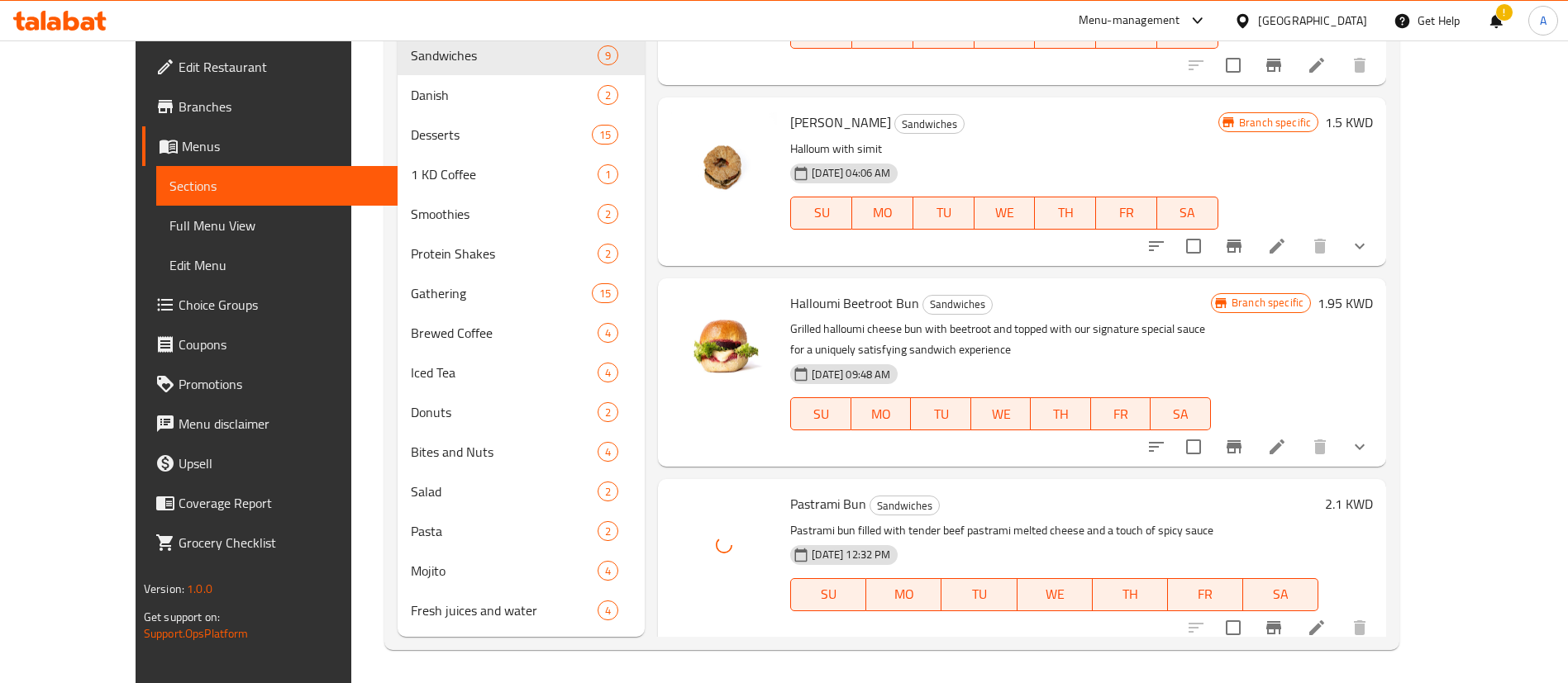
click at [790, 512] on span "Pastrami Bun" at bounding box center [828, 504] width 76 height 25
click at [790, 509] on span "Pastrami Bun" at bounding box center [828, 504] width 76 height 25
click at [790, 492] on span "Pastrami Bun" at bounding box center [828, 504] width 76 height 25
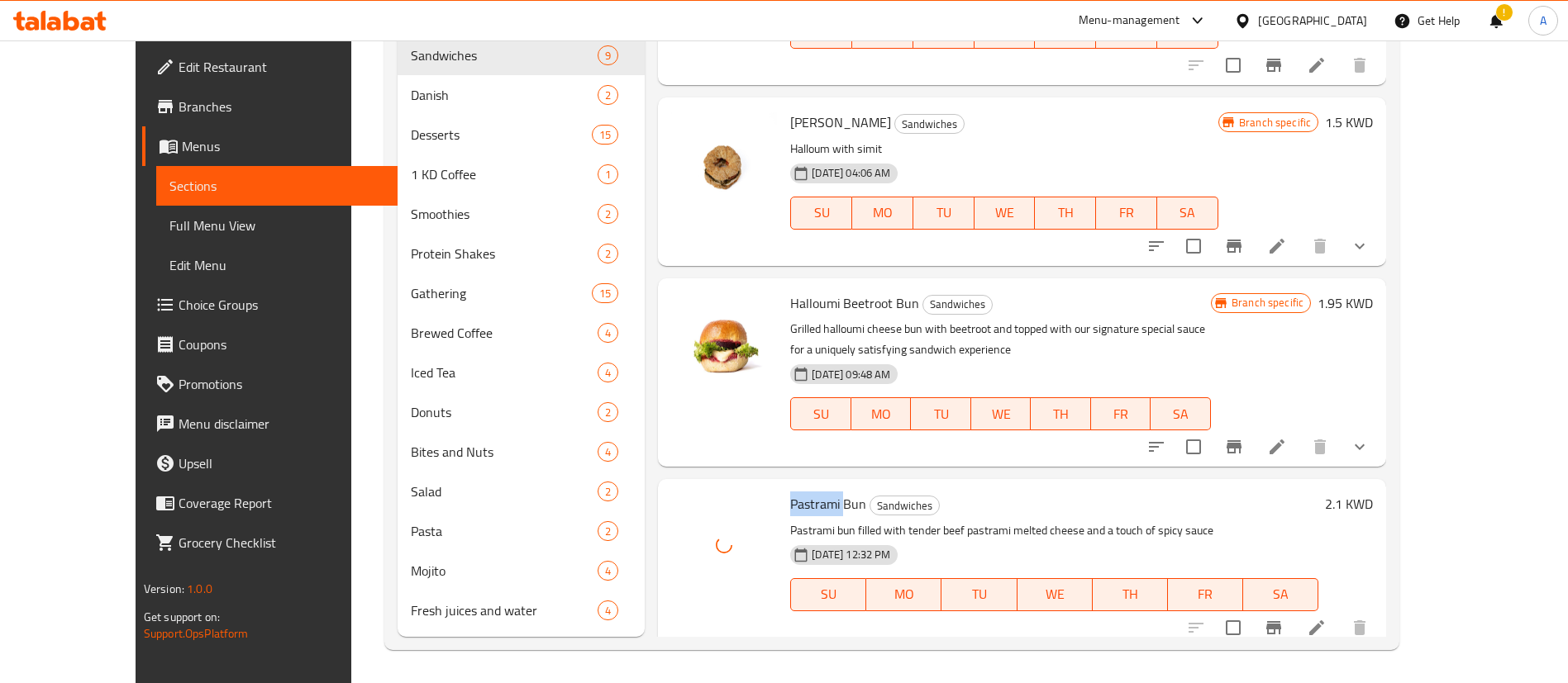
click at [790, 492] on span "Pastrami Bun" at bounding box center [828, 504] width 76 height 25
click at [1324, 630] on icon at bounding box center [1316, 627] width 15 height 15
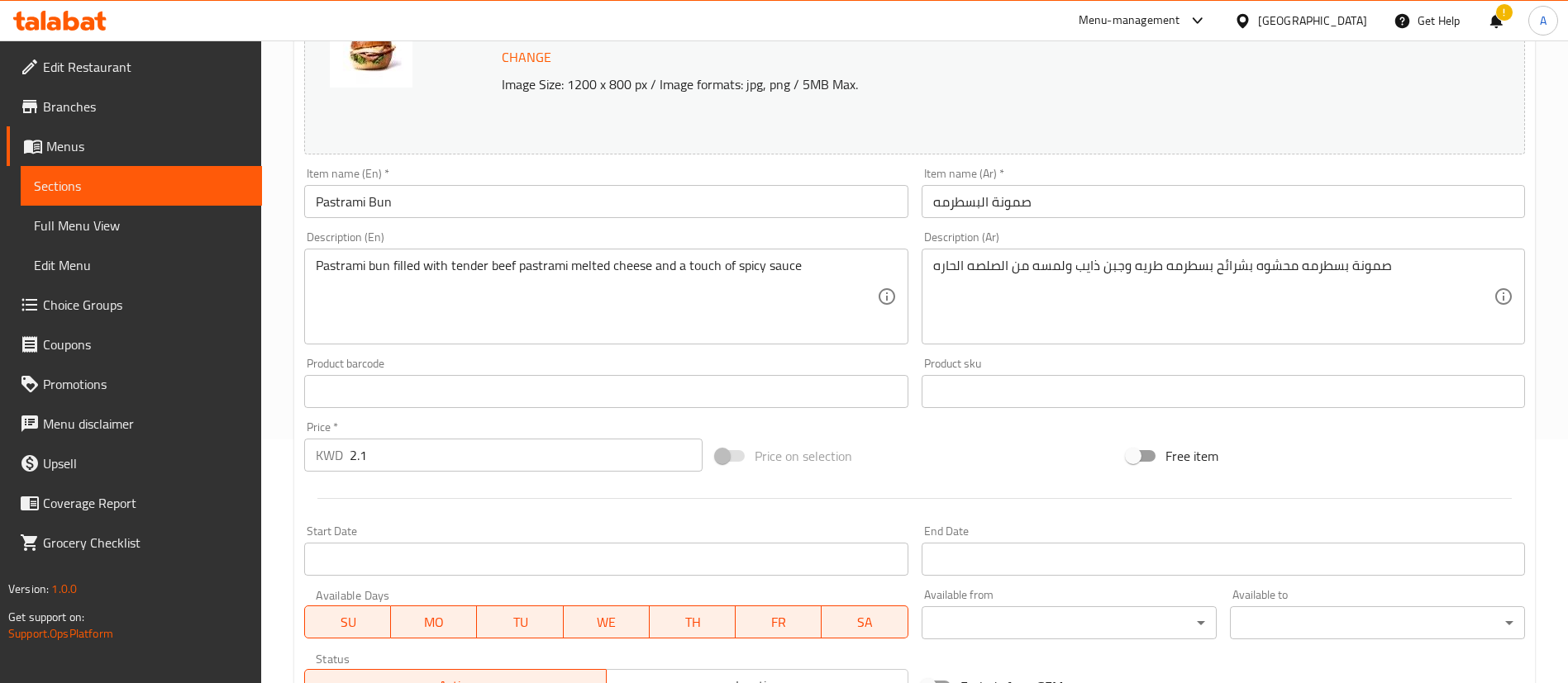
scroll to position [248, 0]
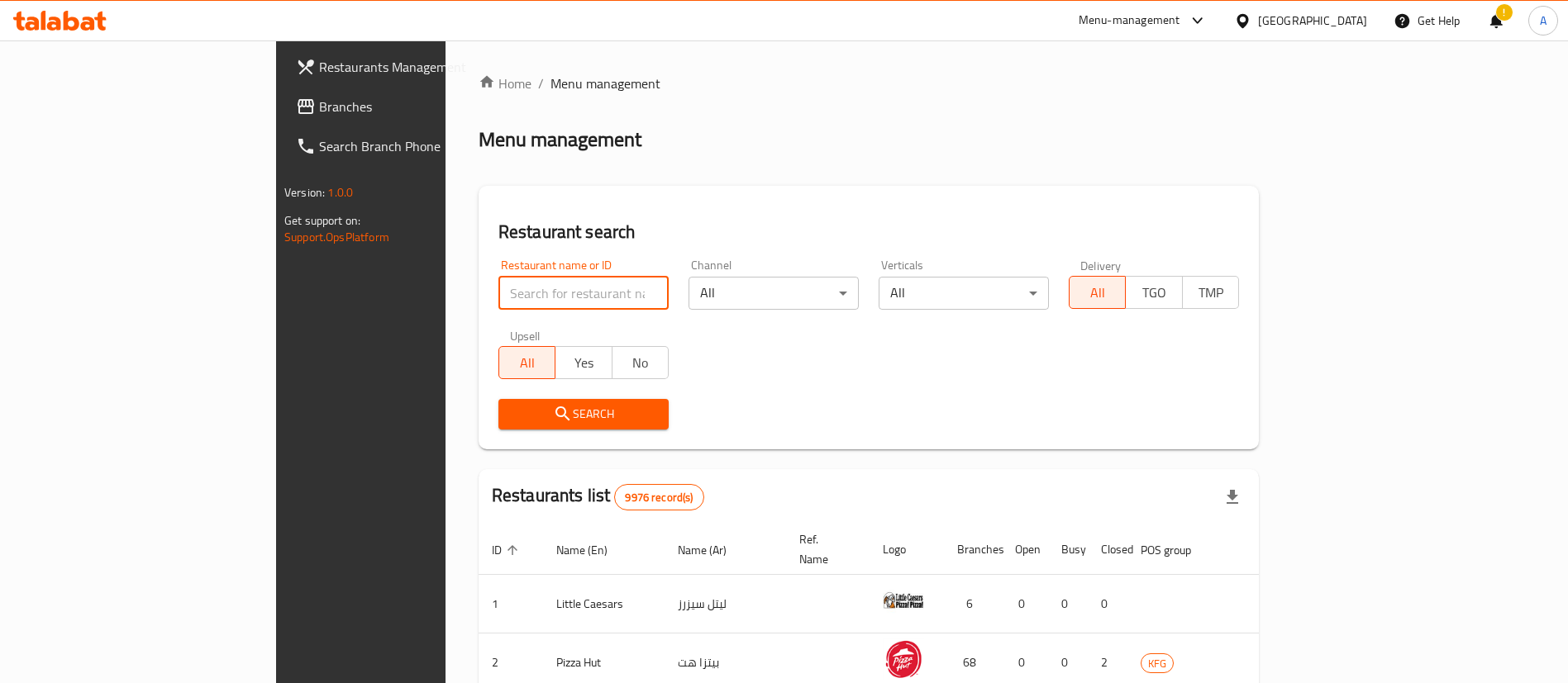
click at [507, 304] on input "search" at bounding box center [583, 293] width 171 height 33
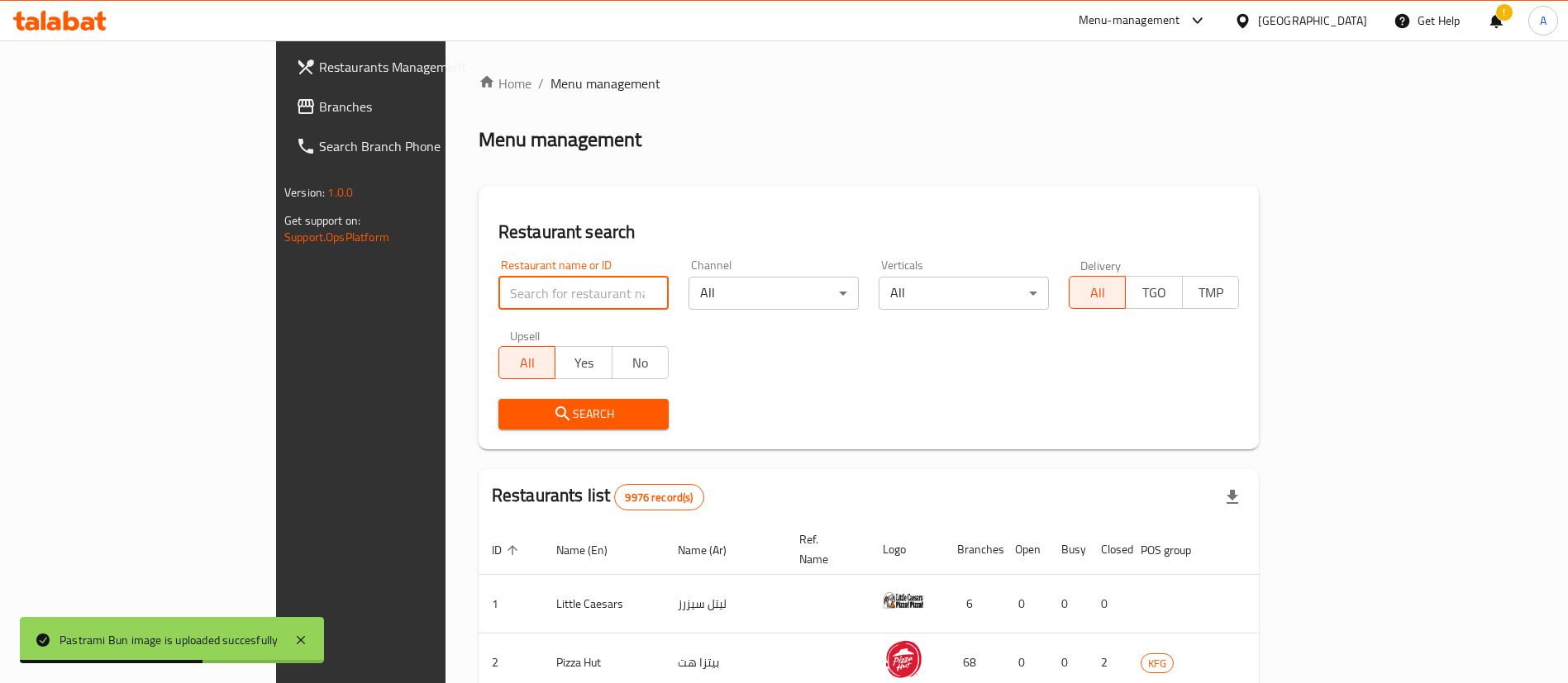
click at [517, 307] on input "search" at bounding box center [583, 293] width 171 height 33
click at [516, 307] on input "search" at bounding box center [583, 293] width 171 height 33
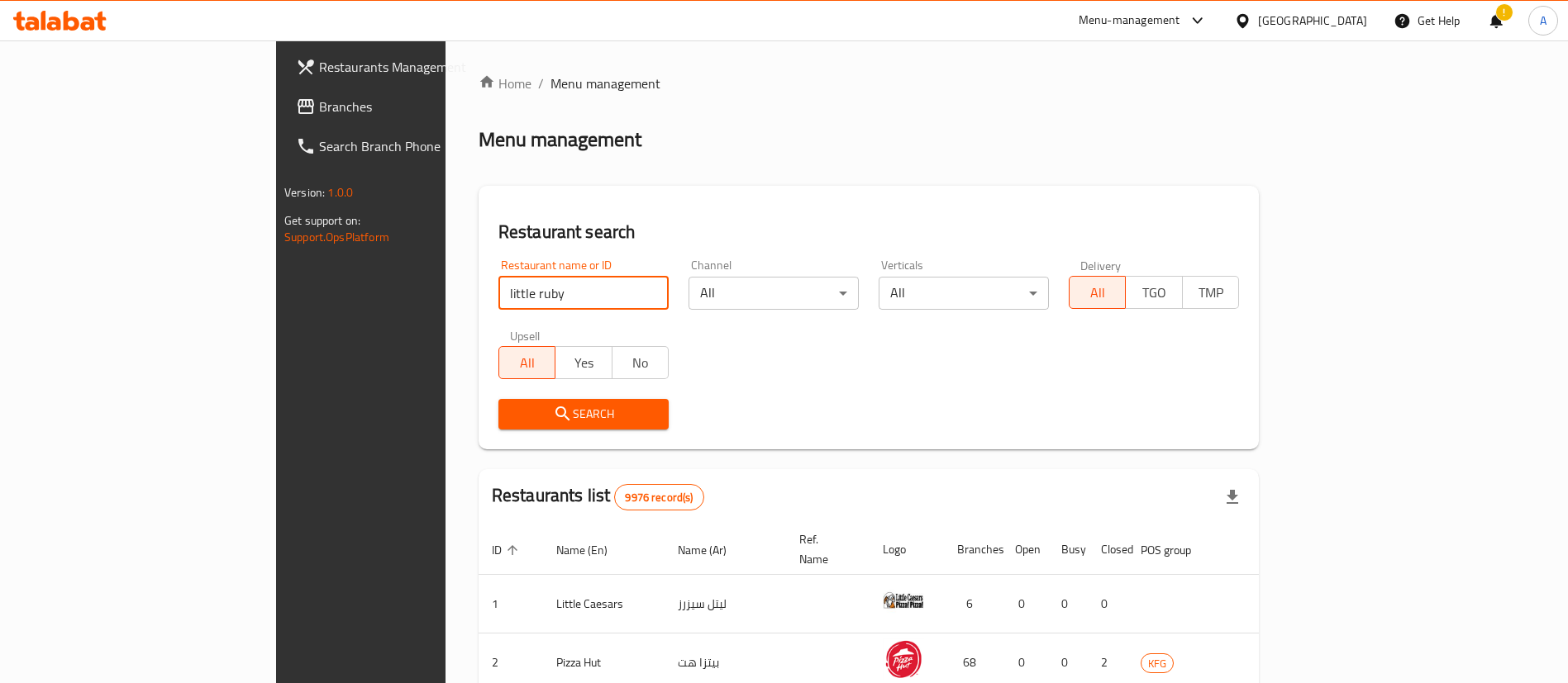
type input "little ruby"
click button "Search" at bounding box center [583, 413] width 171 height 30
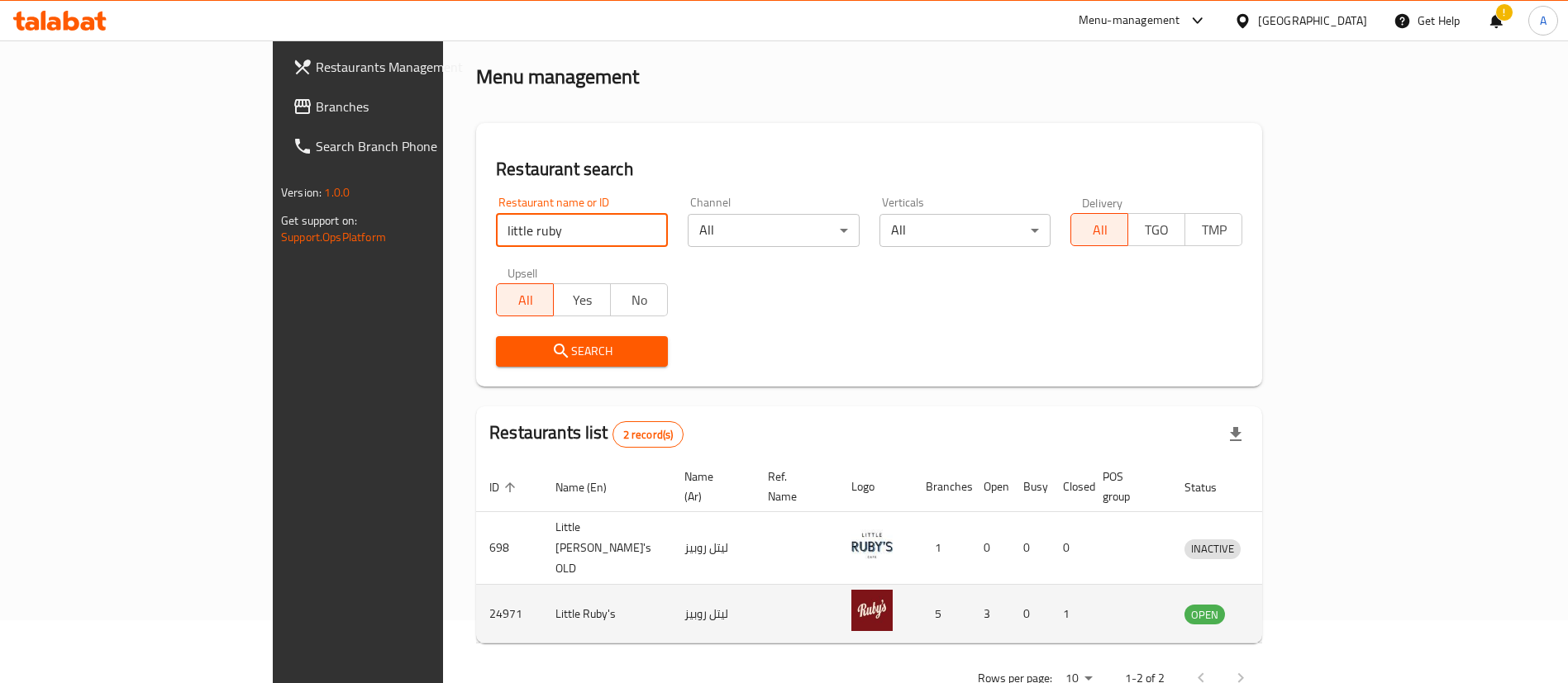
scroll to position [80, 0]
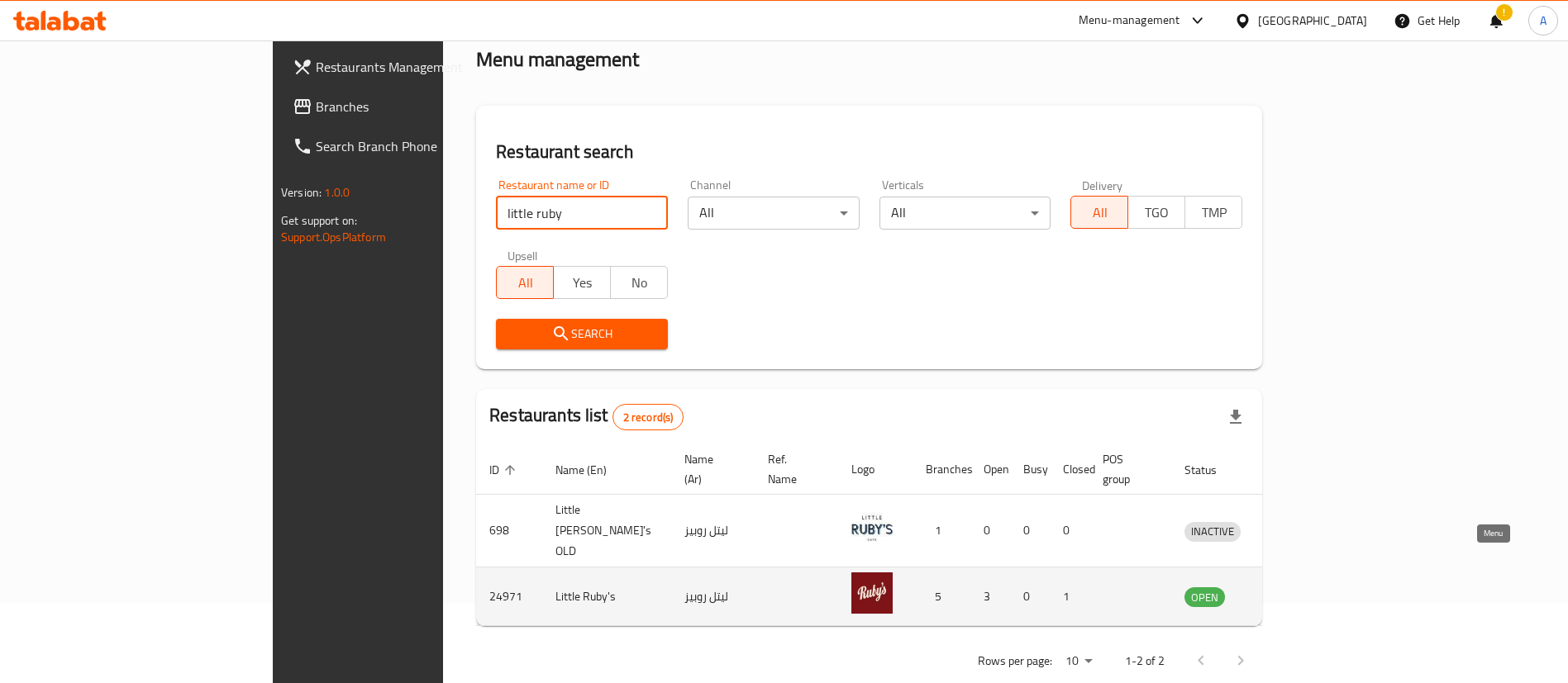
click at [1292, 591] on icon "enhanced table" at bounding box center [1283, 598] width 18 height 14
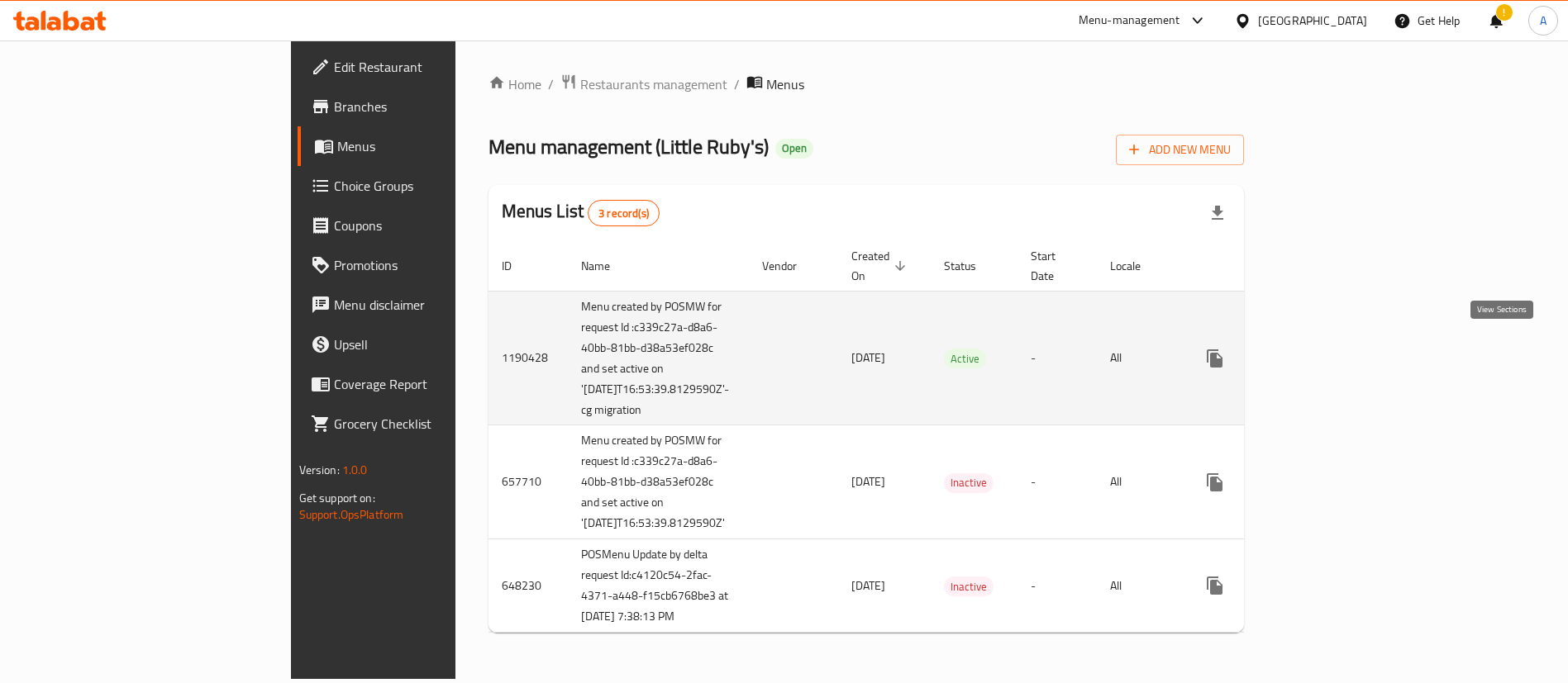
click at [1344, 350] on icon "enhanced table" at bounding box center [1334, 358] width 20 height 20
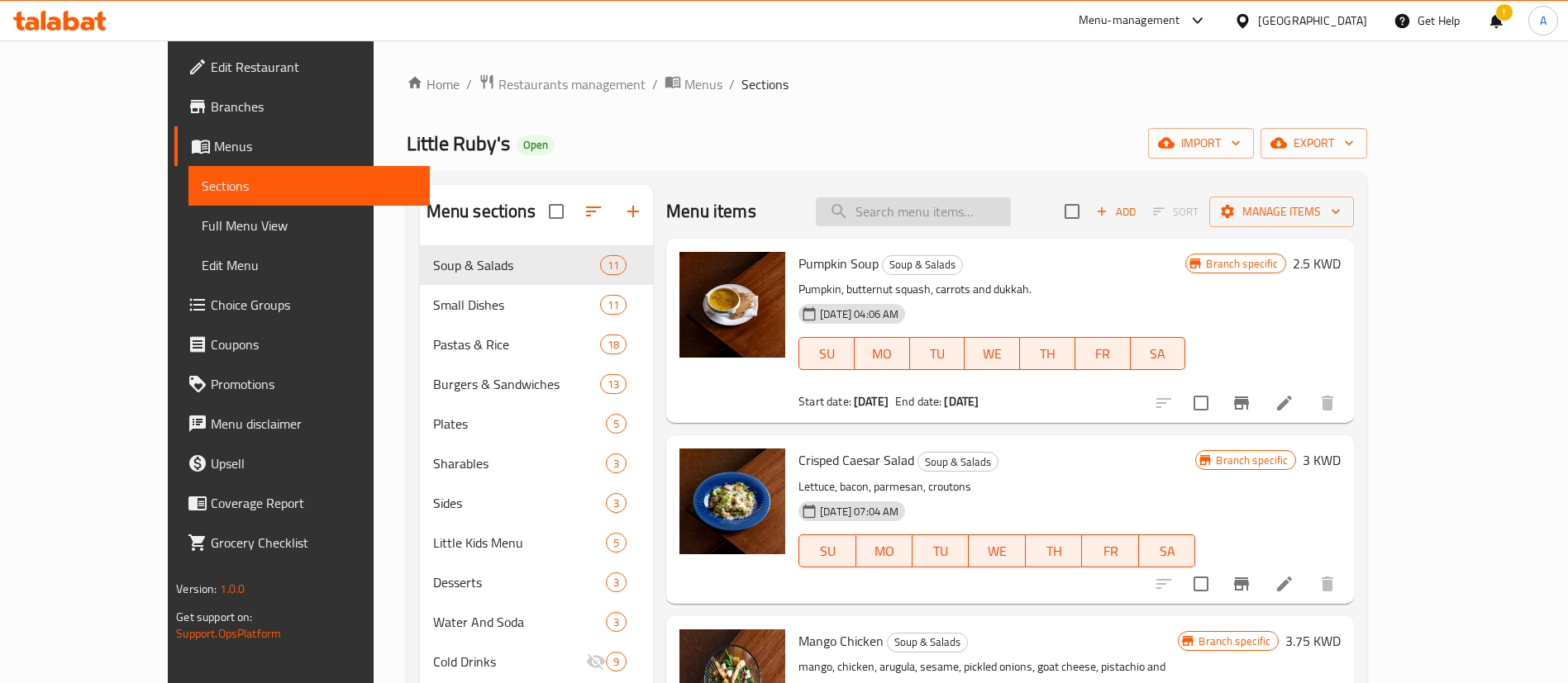
click at [948, 202] on input "search" at bounding box center [913, 212] width 195 height 29
type input "cri"
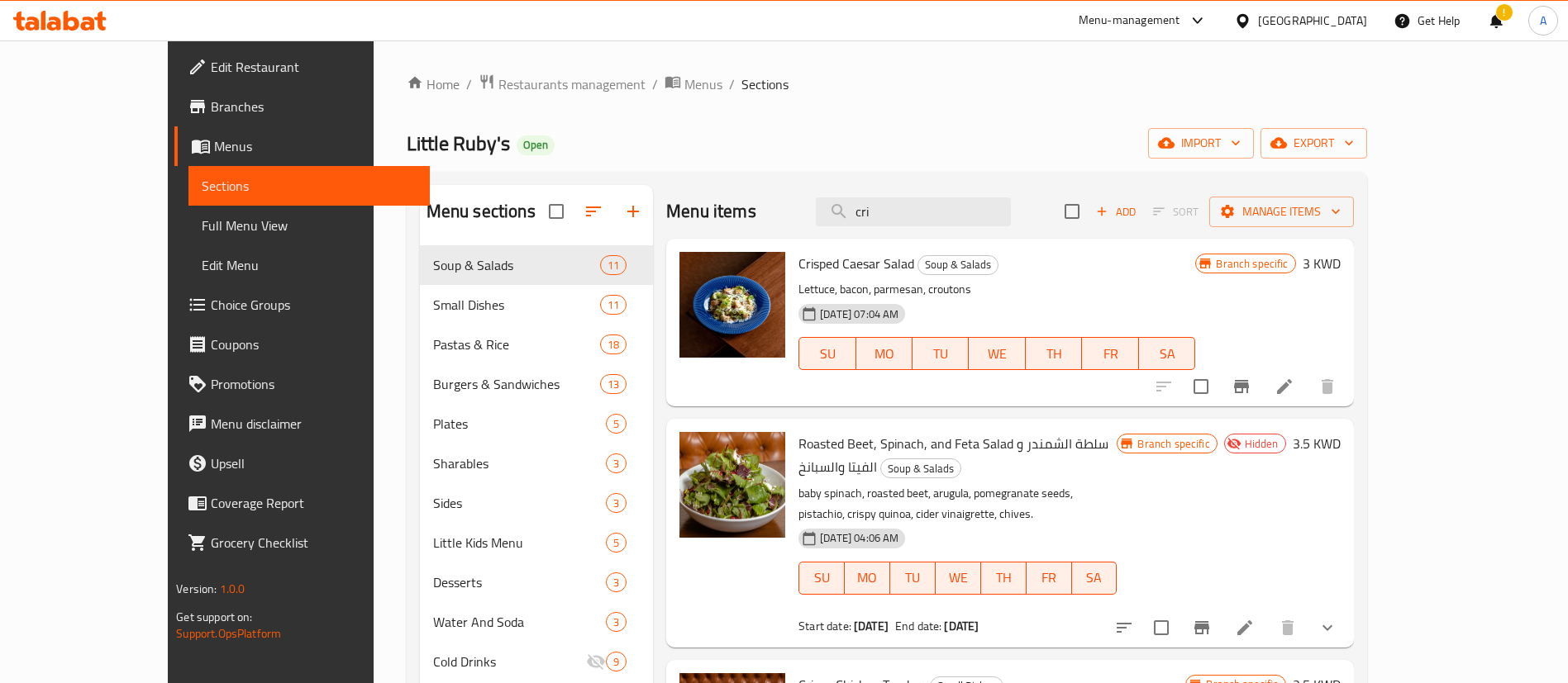
click at [1294, 391] on icon at bounding box center [1284, 386] width 20 height 20
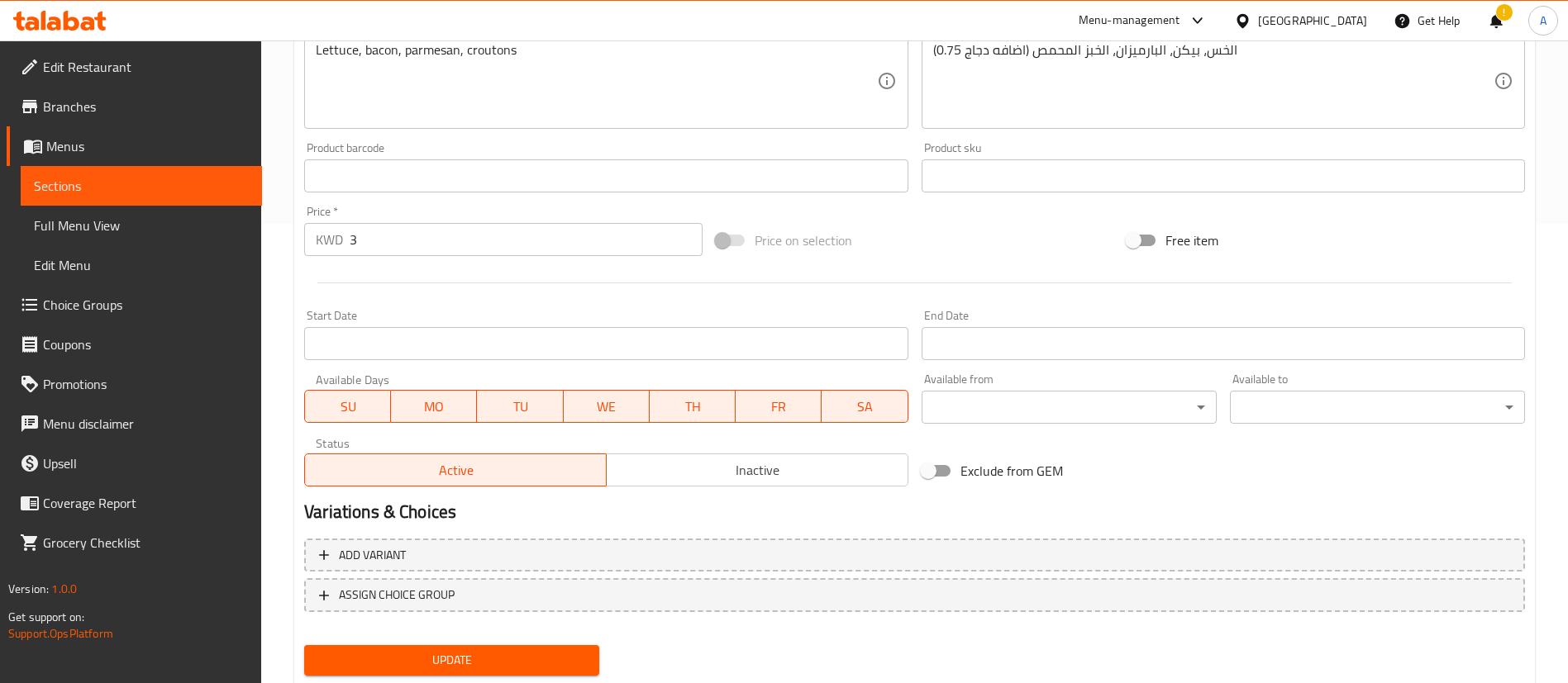
scroll to position [508, 0]
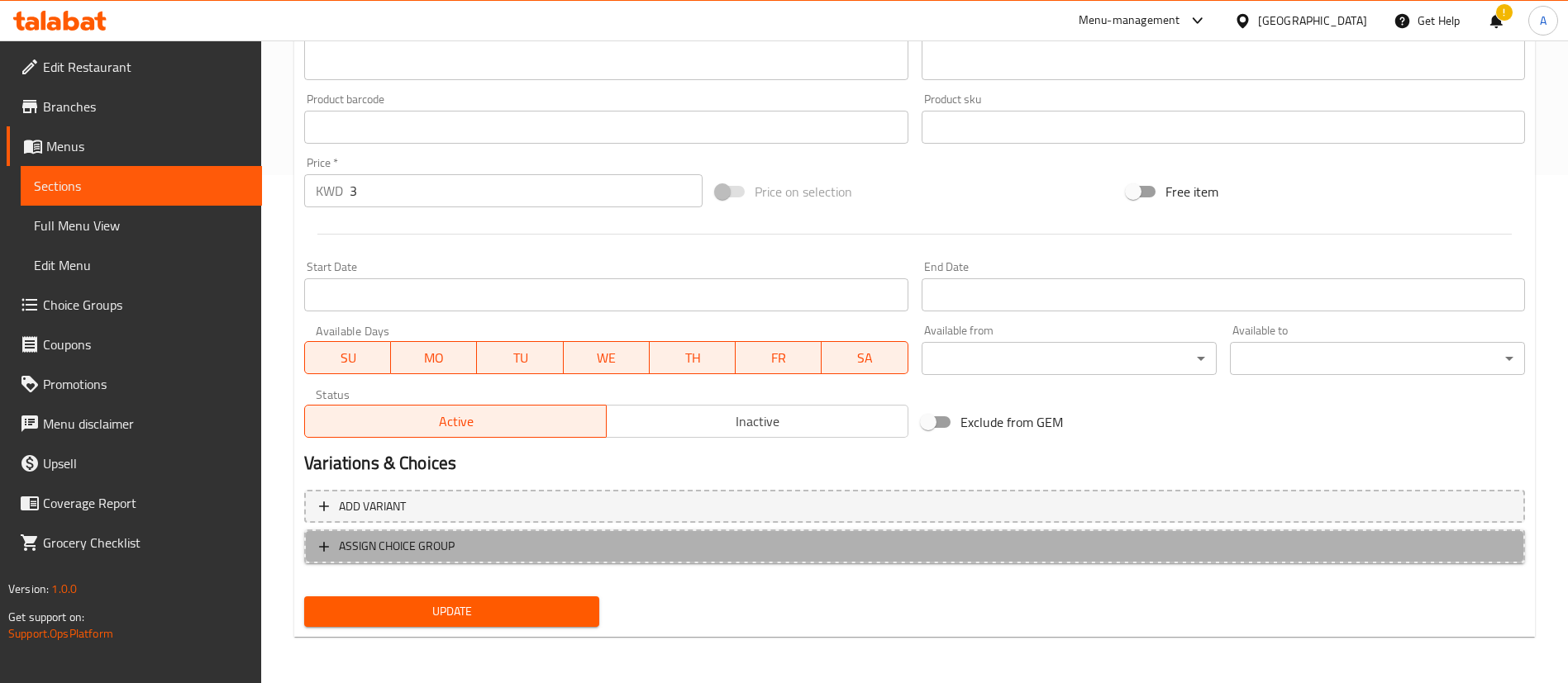
click at [591, 548] on span "ASSIGN CHOICE GROUP" at bounding box center [914, 547] width 1191 height 21
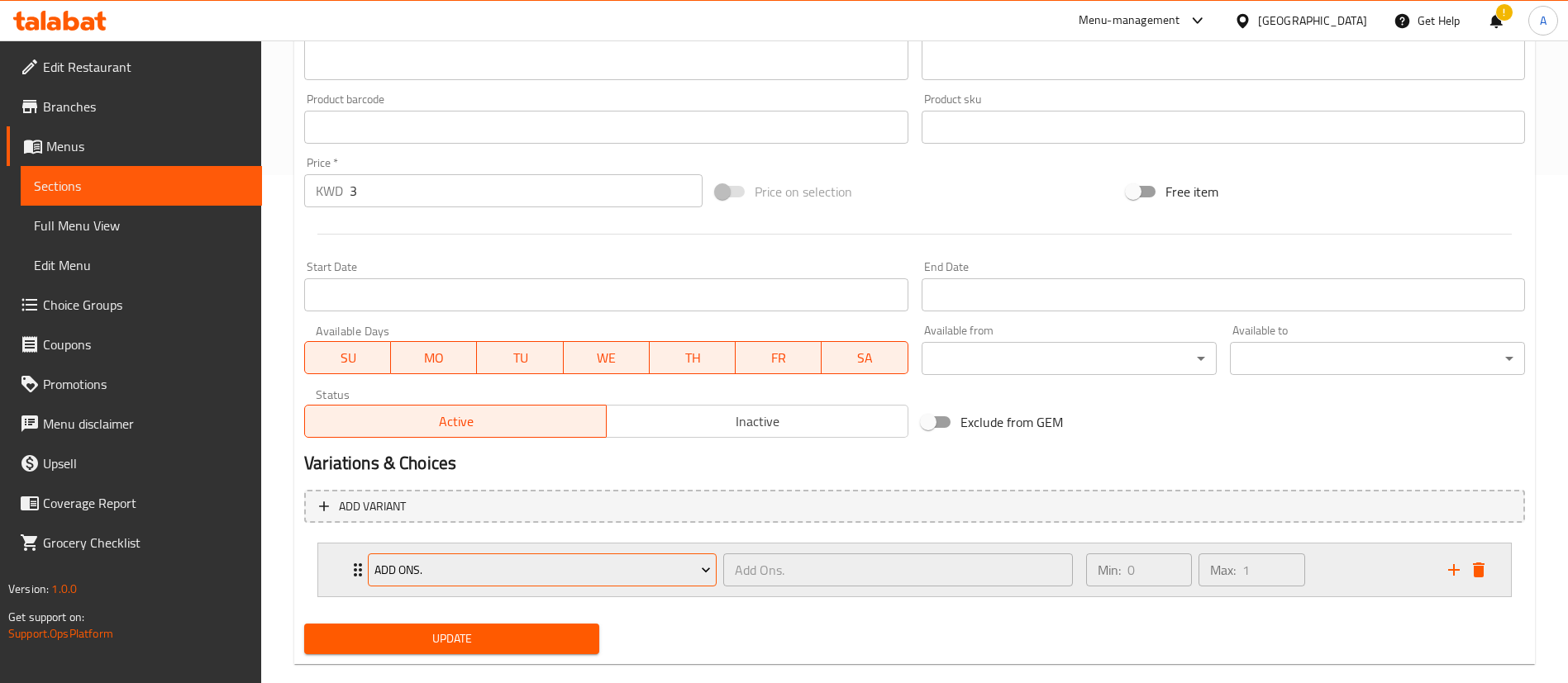
click at [600, 576] on span "Add Ons." at bounding box center [543, 570] width 336 height 21
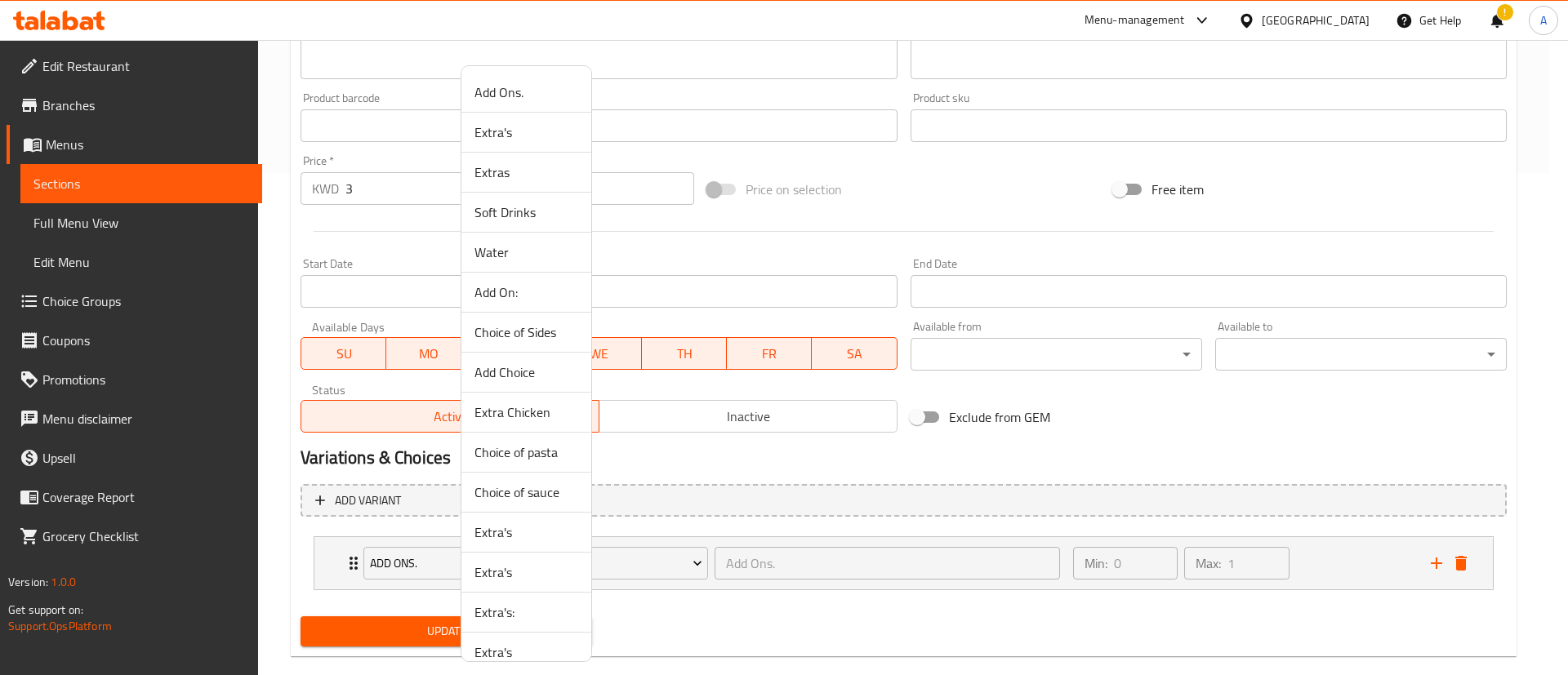
drag, startPoint x: 537, startPoint y: 406, endPoint x: 569, endPoint y: 432, distance: 41.2
click at [537, 407] on span "Extra Chicken" at bounding box center [526, 412] width 104 height 20
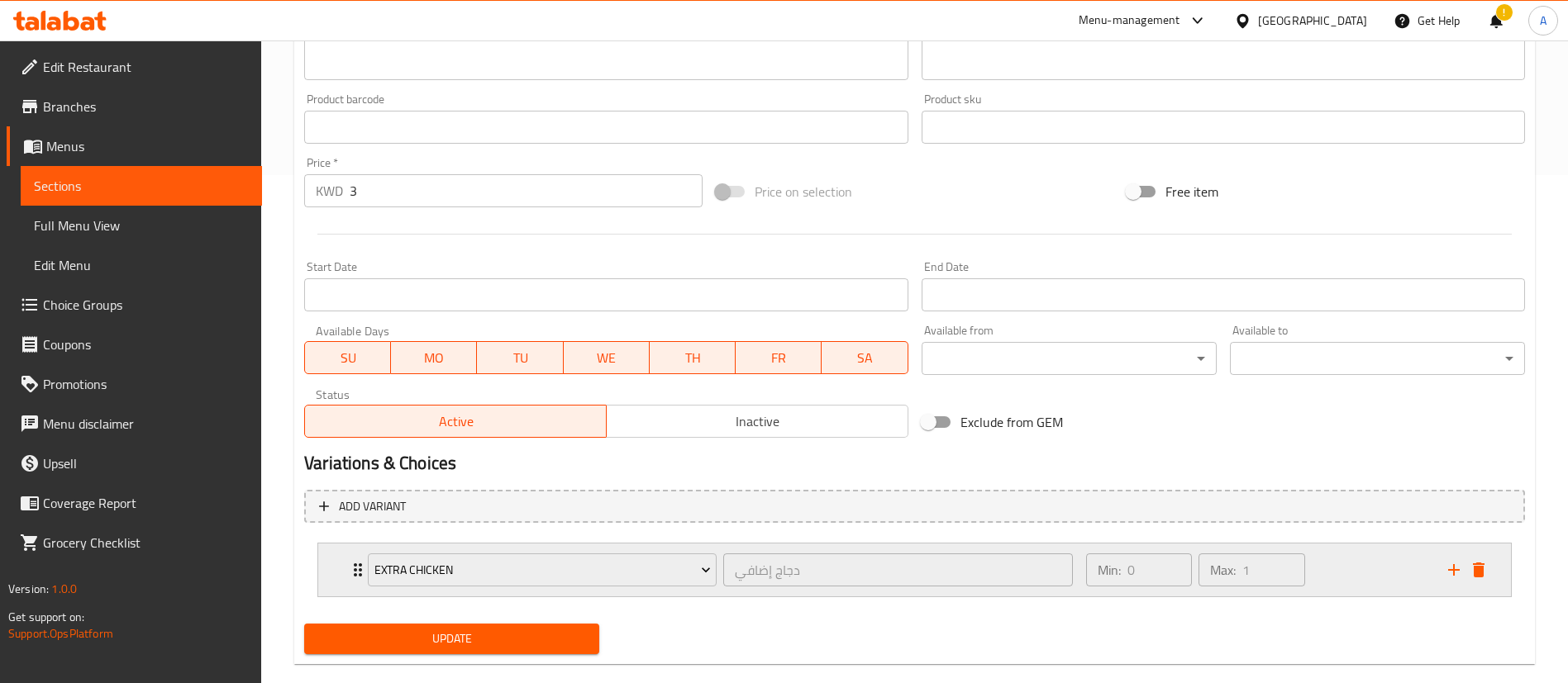
click at [1362, 563] on div "Min: 0 ​ Max: 1 ​" at bounding box center [1257, 569] width 362 height 53
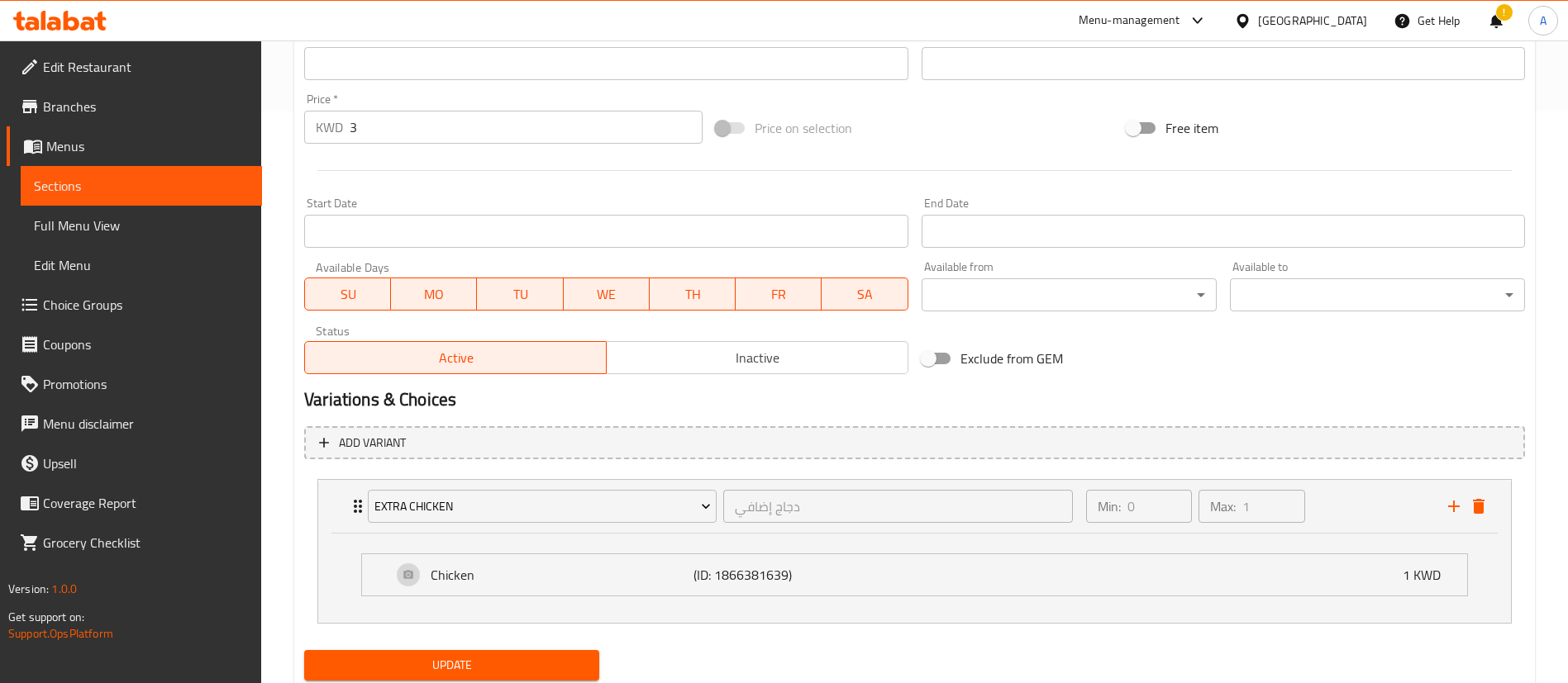
scroll to position [625, 0]
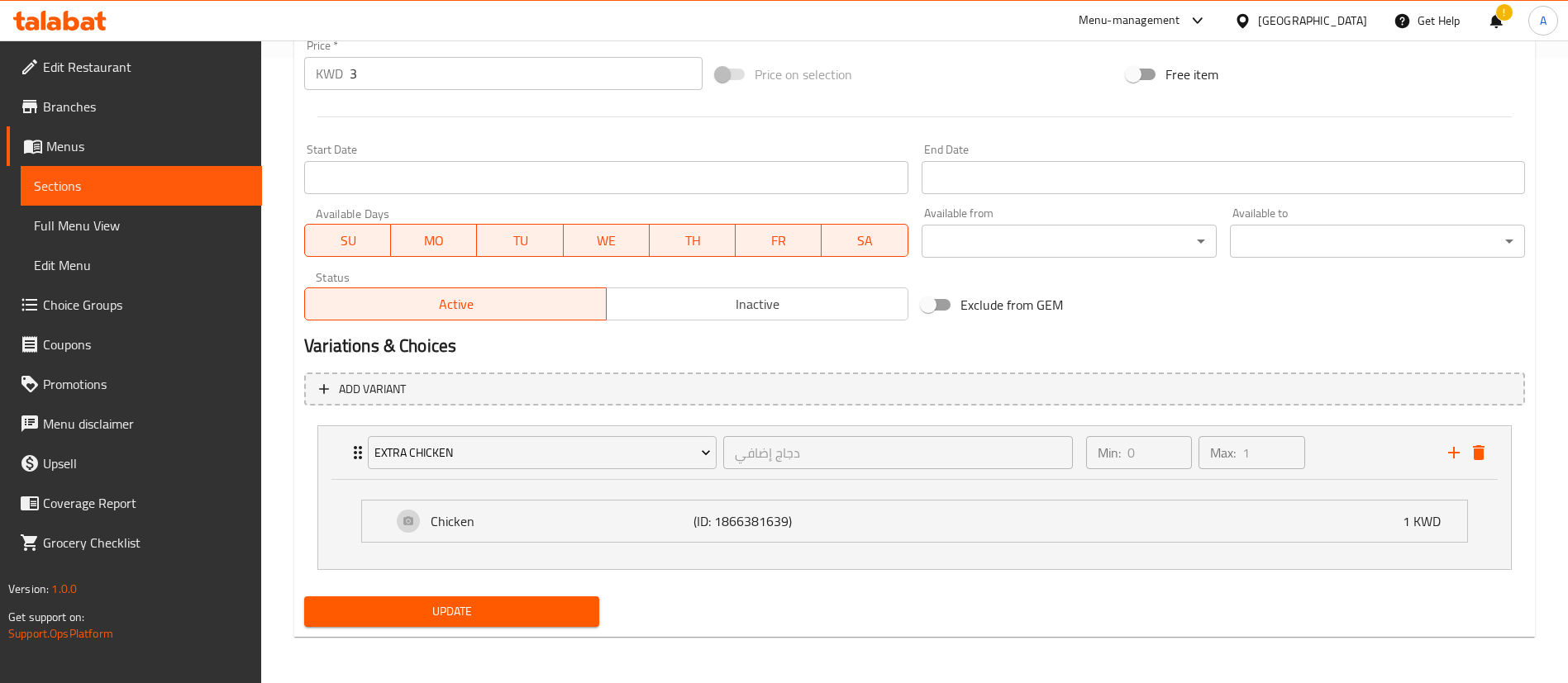
click at [548, 590] on div "Update" at bounding box center [451, 612] width 308 height 44
click at [543, 601] on span "Update" at bounding box center [451, 612] width 269 height 21
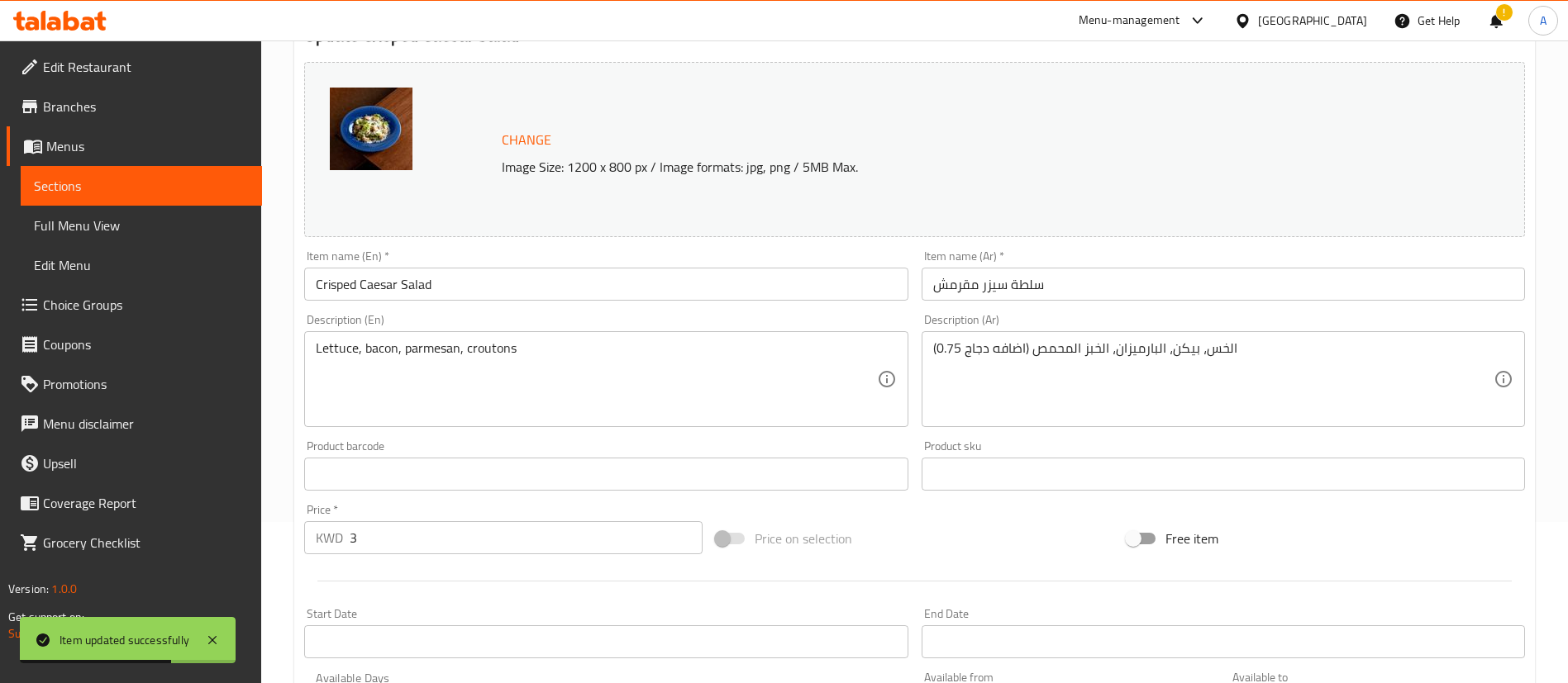
scroll to position [0, 0]
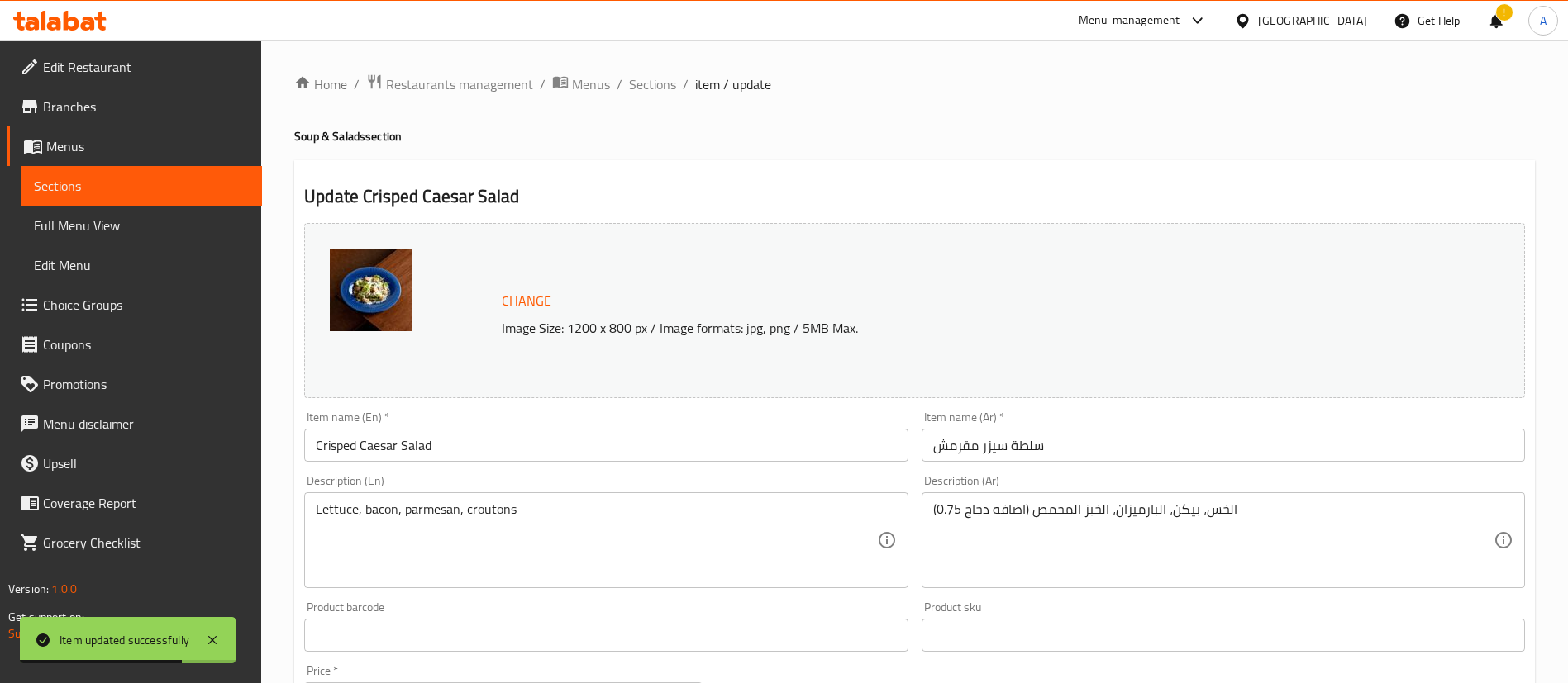
click at [520, 93] on span "Restaurants management" at bounding box center [459, 84] width 147 height 20
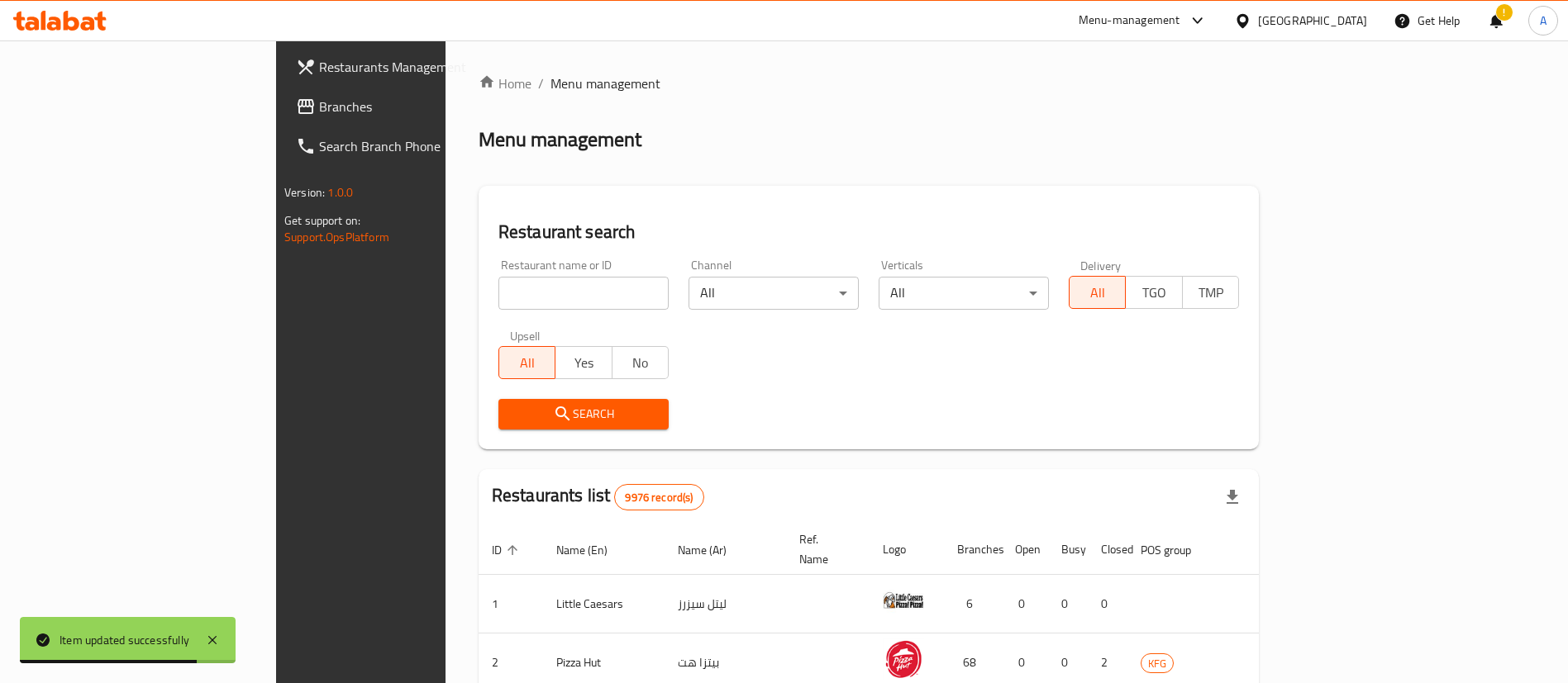
click at [512, 289] on input "search" at bounding box center [583, 293] width 171 height 33
type input "top bun"
click button "Search" at bounding box center [583, 413] width 171 height 30
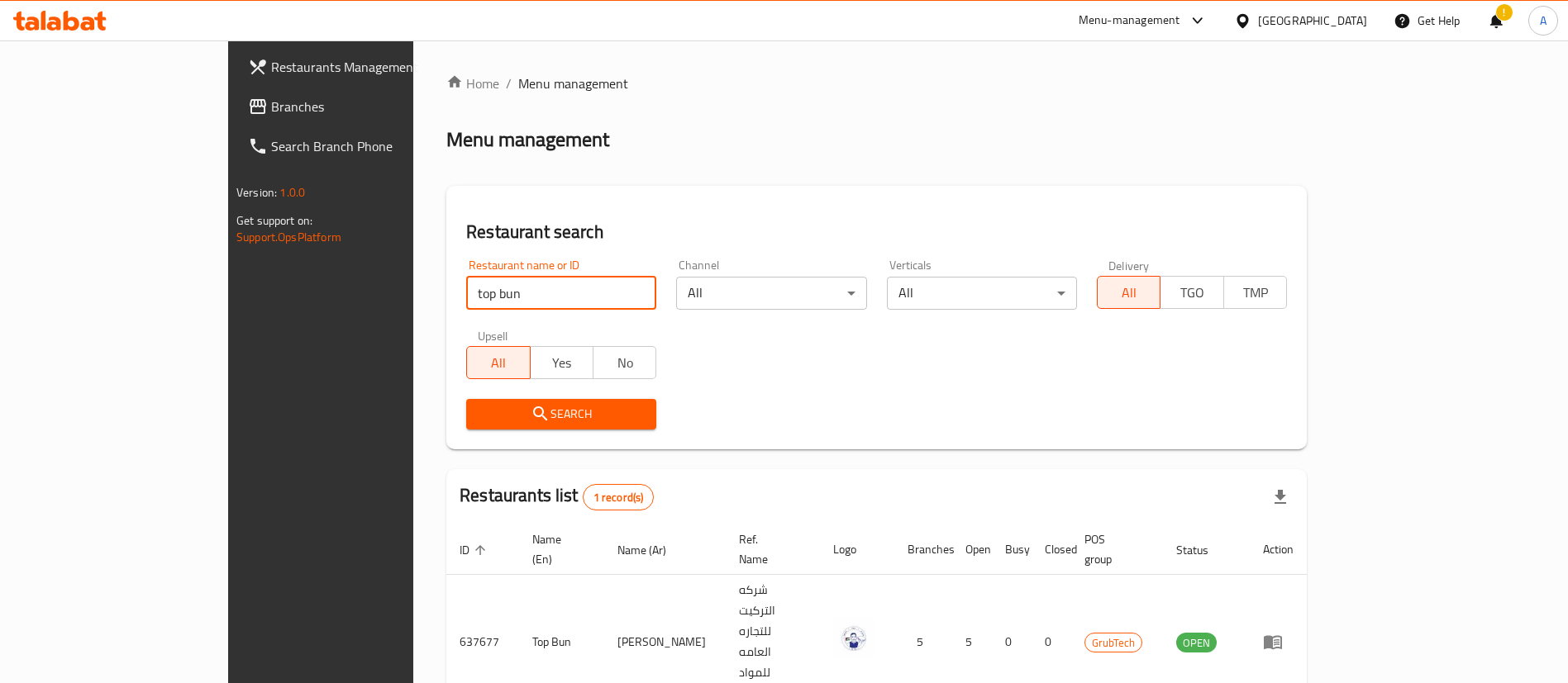
scroll to position [22, 0]
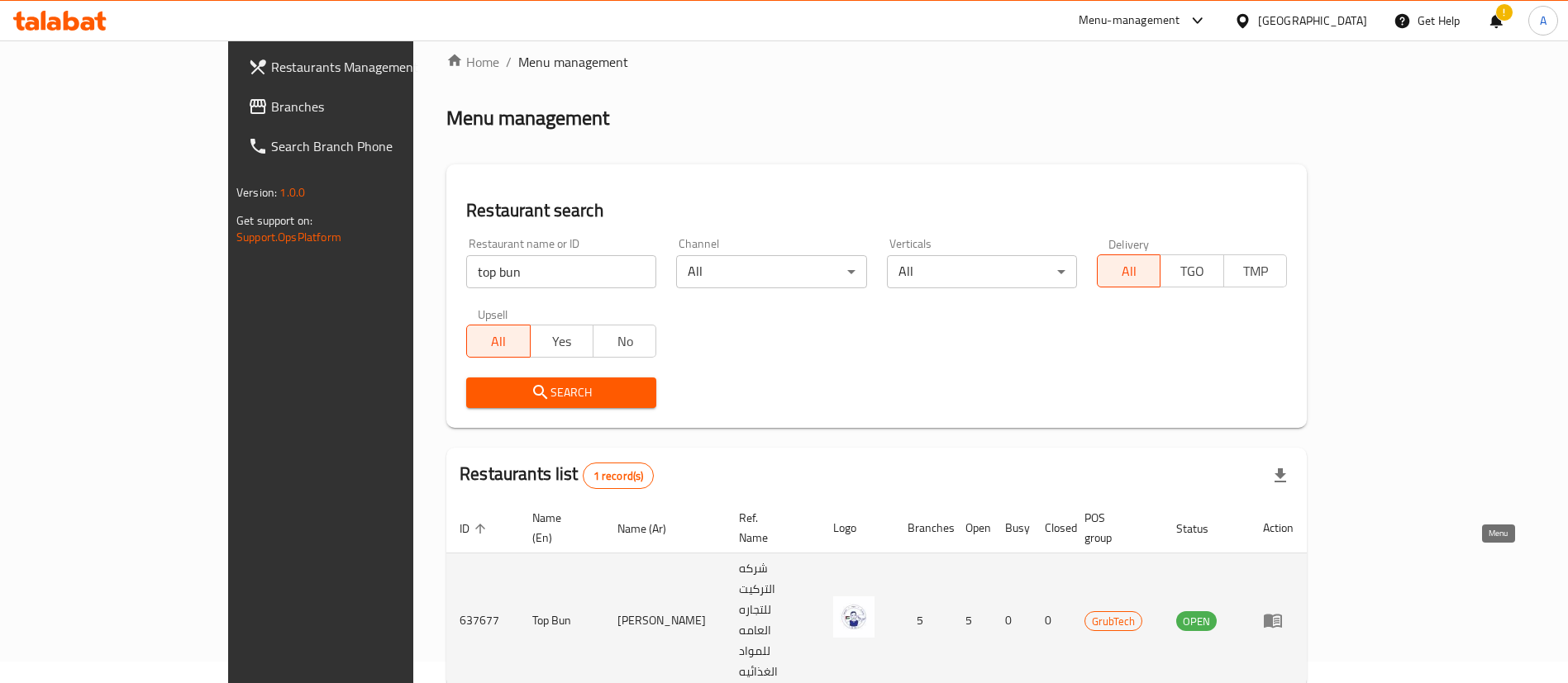
click at [1282, 615] on icon "enhanced table" at bounding box center [1272, 622] width 18 height 14
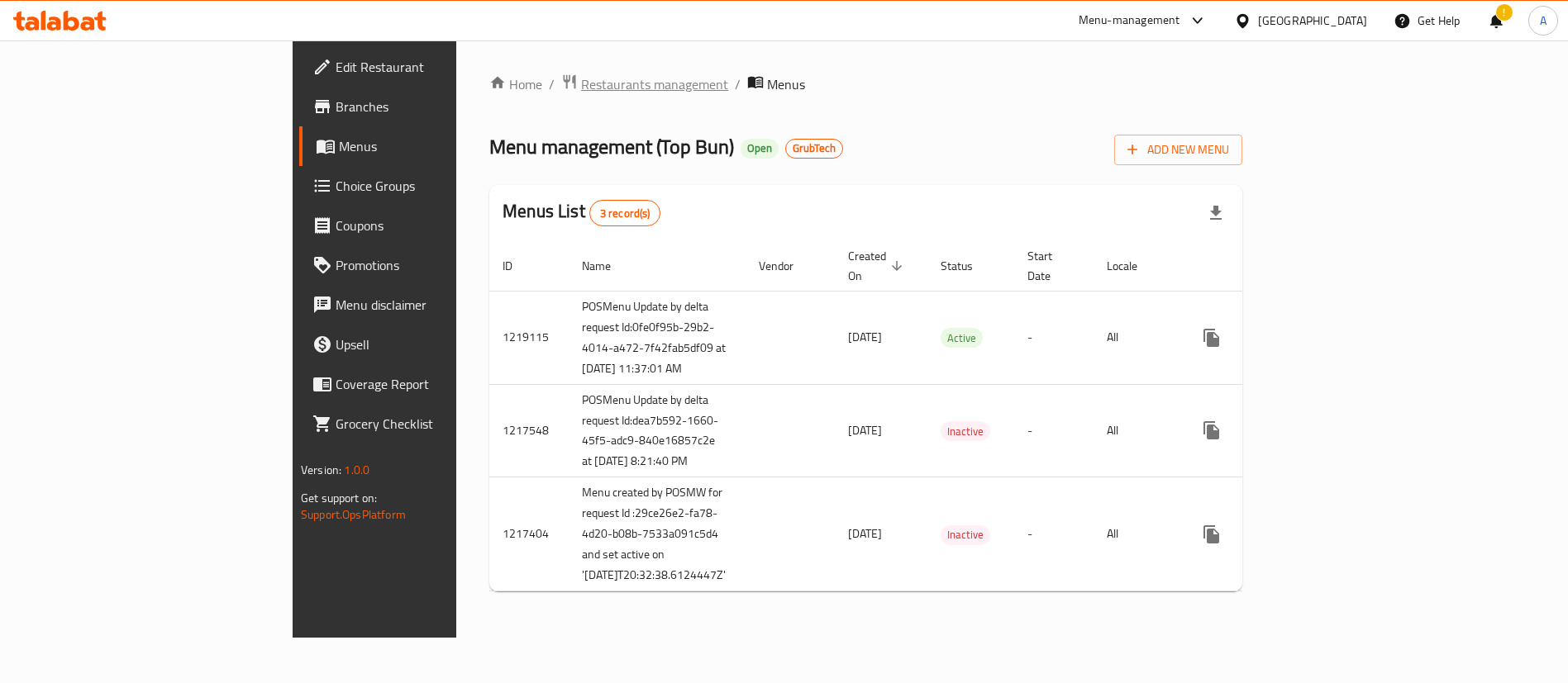
click at [581, 83] on span "Restaurants management" at bounding box center [654, 84] width 147 height 20
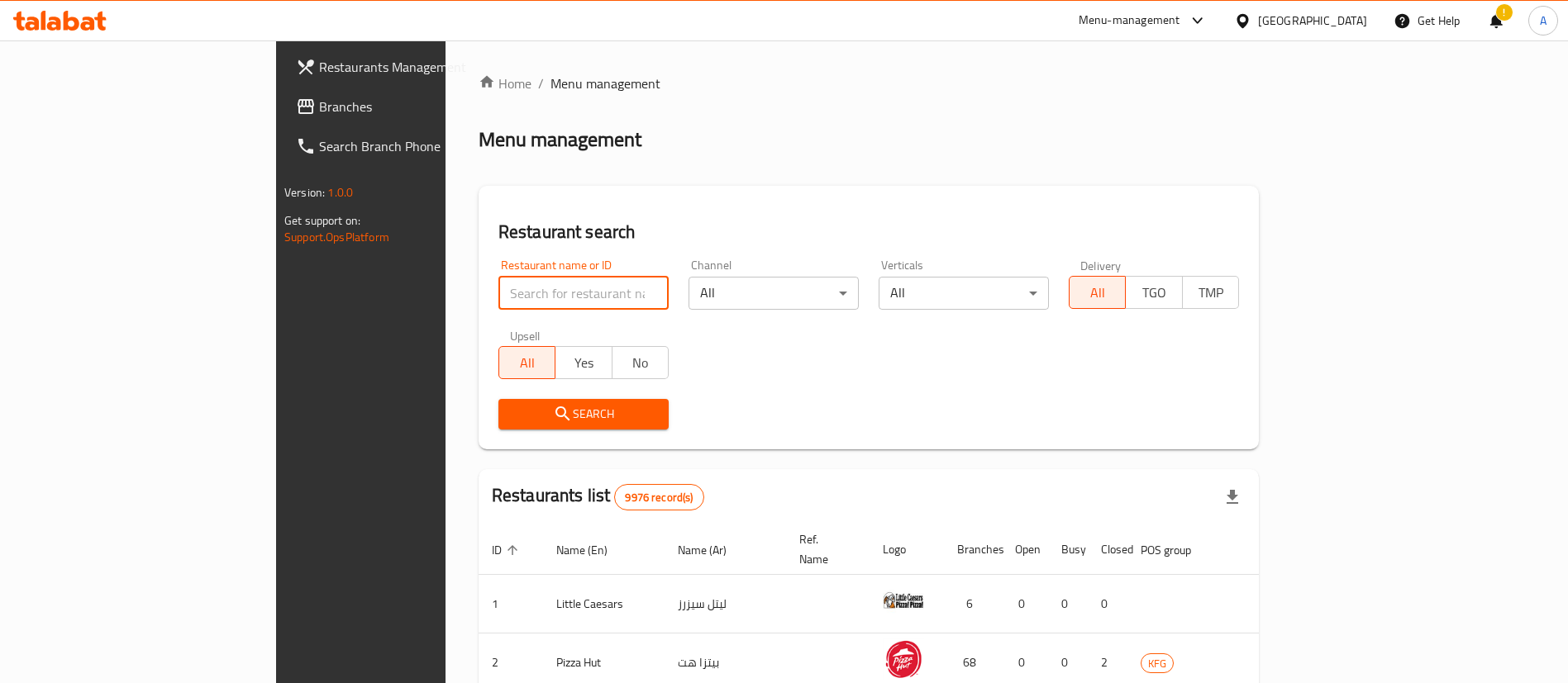
drag, startPoint x: 535, startPoint y: 295, endPoint x: 545, endPoint y: 290, distance: 11.2
click at [535, 295] on input "search" at bounding box center [583, 293] width 171 height 33
type input "top bun"
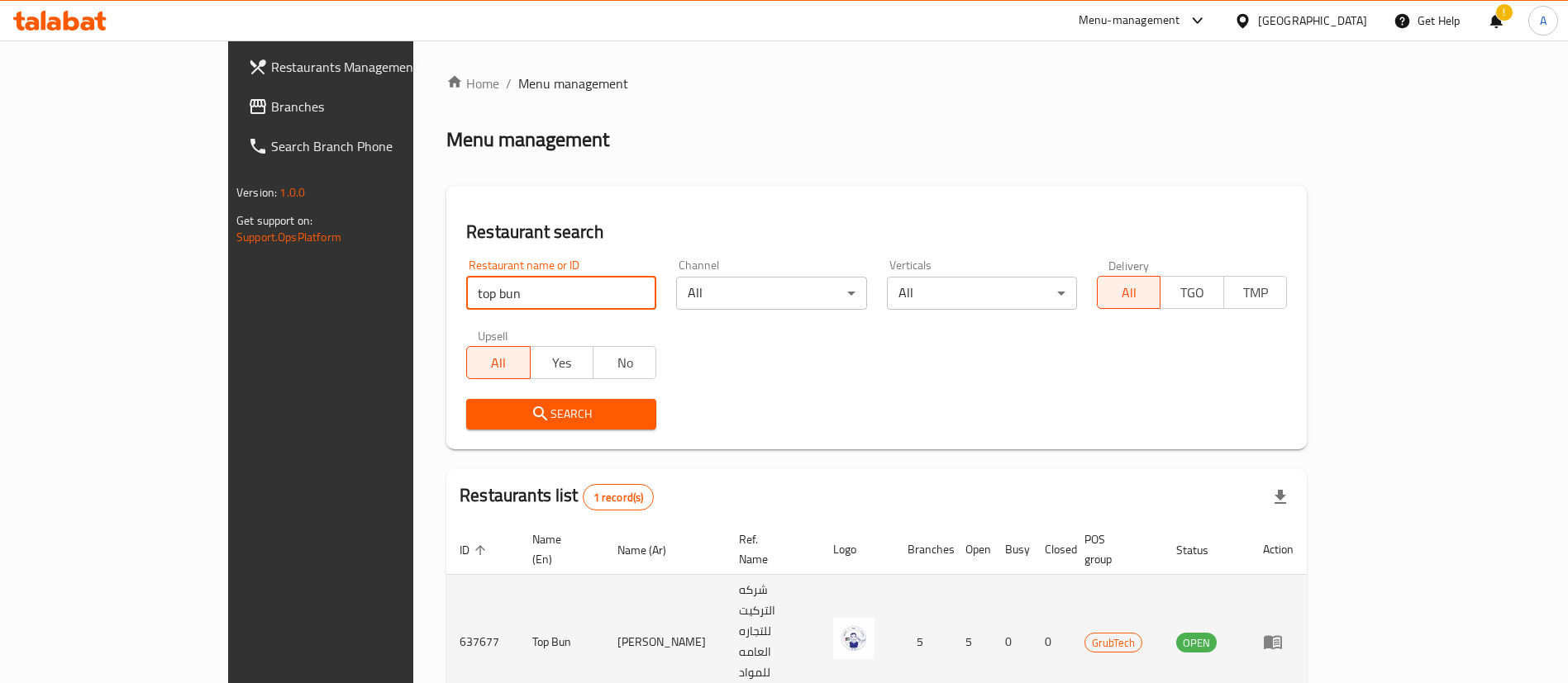
click at [519, 581] on td "Top Bun" at bounding box center [561, 643] width 85 height 134
click at [446, 579] on td "637677" at bounding box center [482, 643] width 72 height 134
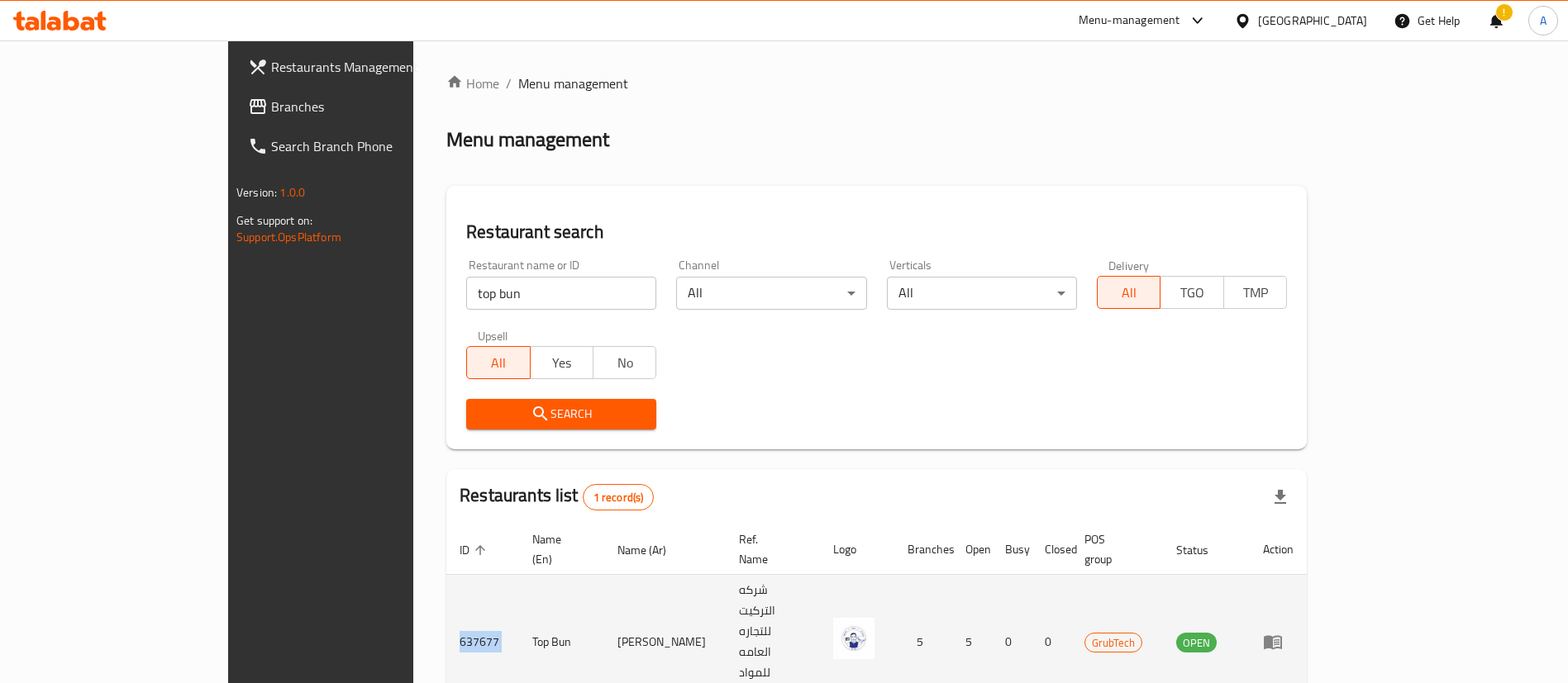
copy td "637677"
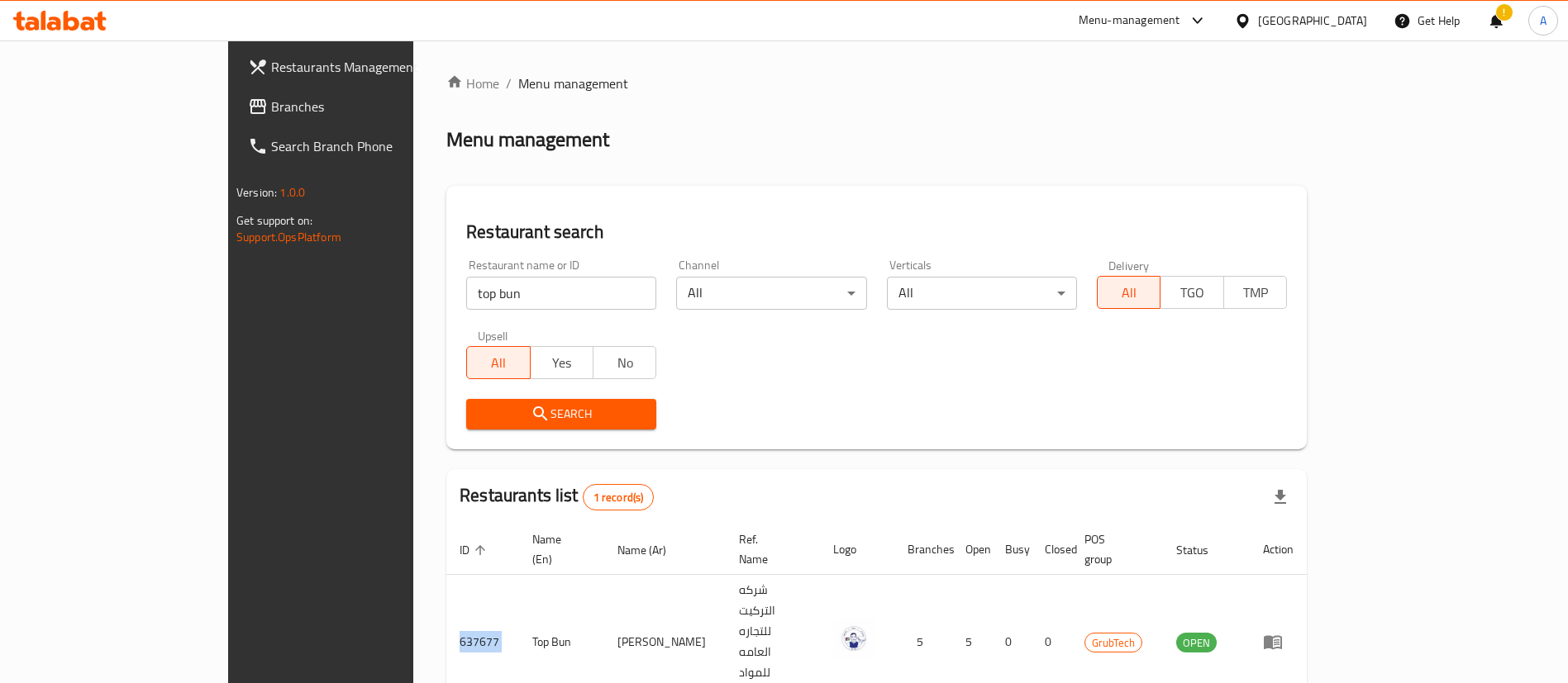
copy td "637677"
